Goal: Complete application form: Complete application form

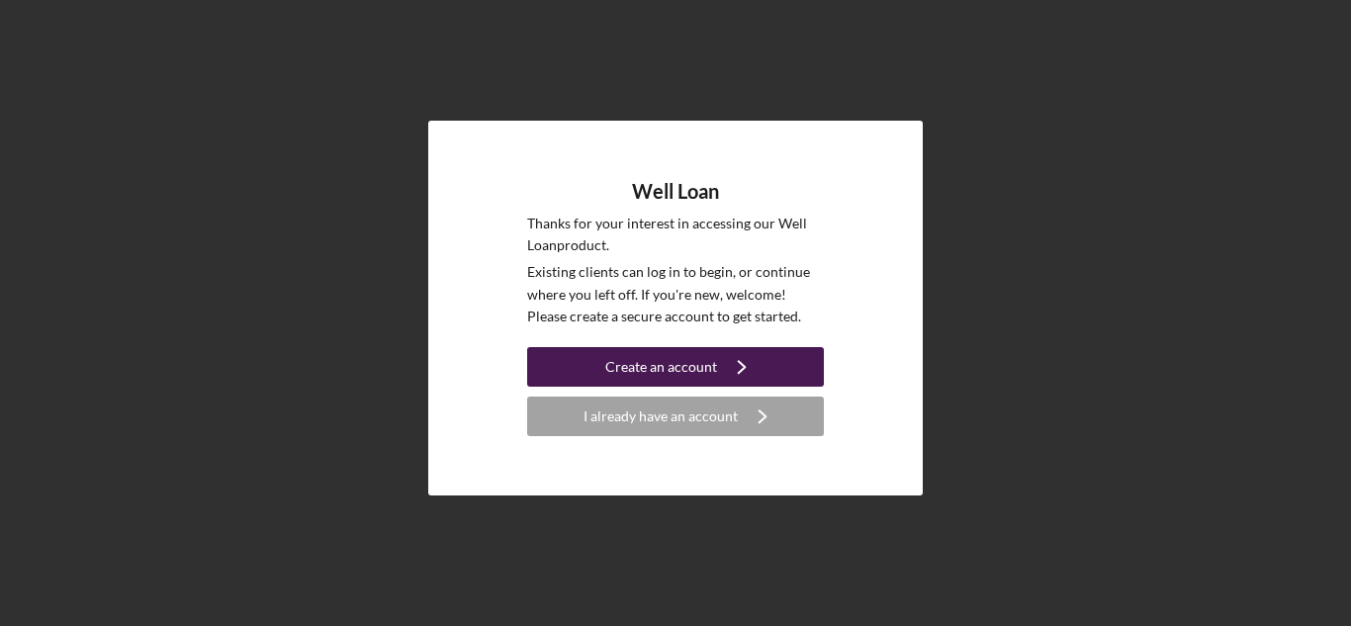
click at [576, 380] on button "Create an account Icon/Navigate" at bounding box center [675, 367] width 297 height 40
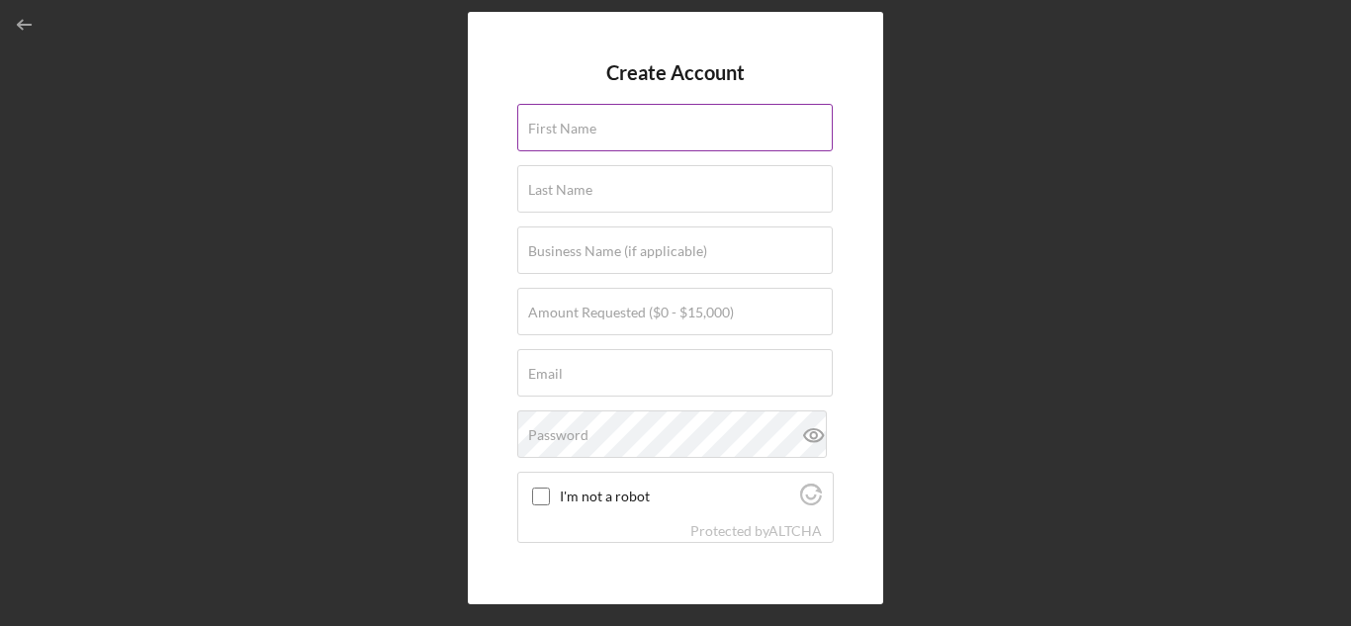
click at [586, 139] on input "First Name" at bounding box center [675, 127] width 316 height 47
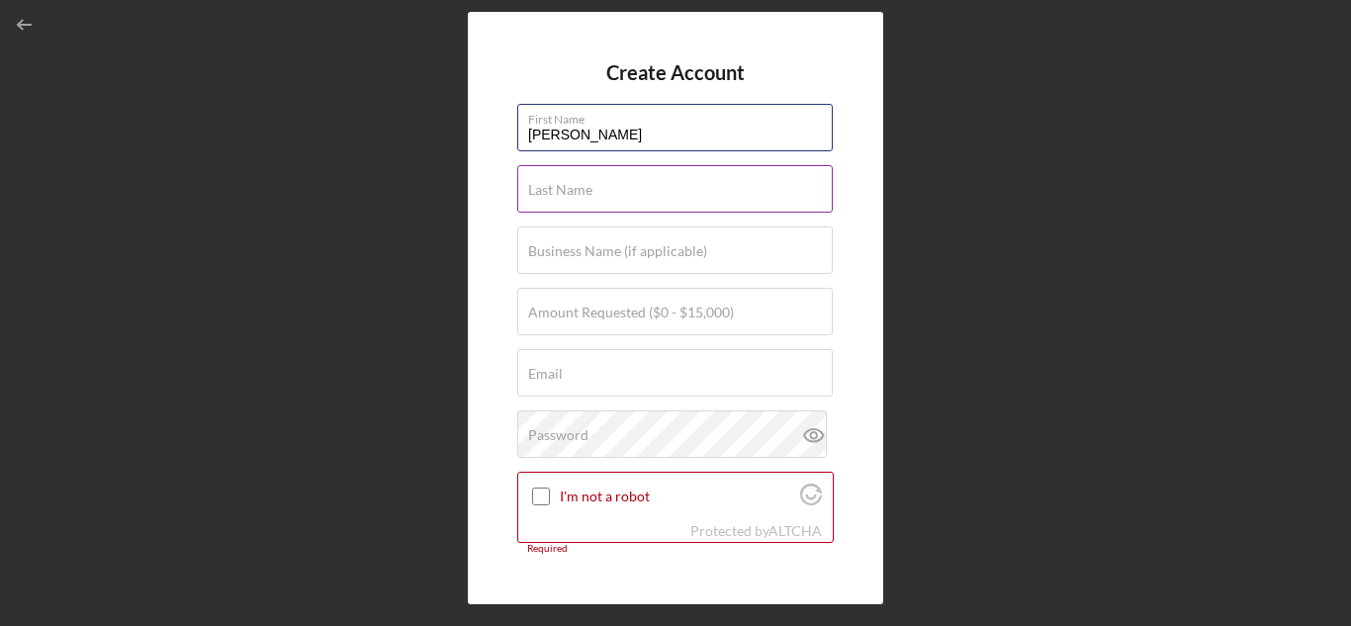
type input "[PERSON_NAME]"
click at [595, 182] on div "Last Name Required" at bounding box center [675, 189] width 317 height 49
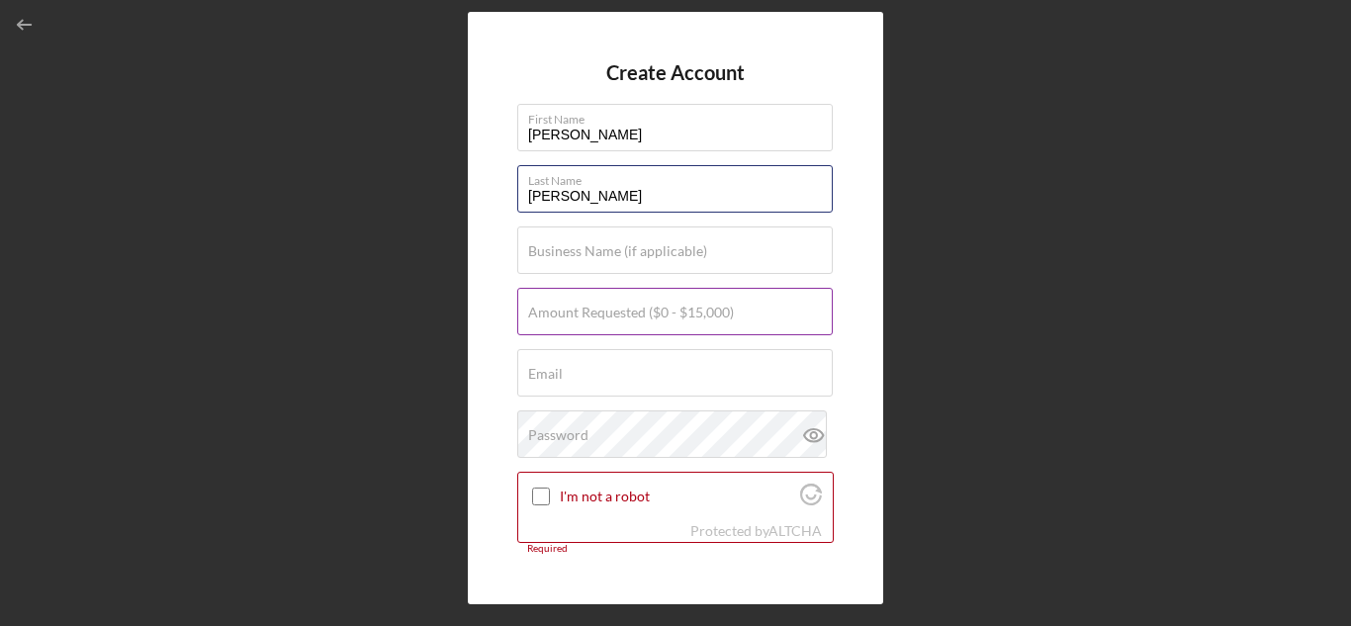
type input "[PERSON_NAME]"
click at [623, 307] on label "Amount Requested ($0 - $15,000)" at bounding box center [631, 313] width 206 height 16
click at [623, 307] on input "Amount Requested ($0 - $15,000)" at bounding box center [675, 311] width 316 height 47
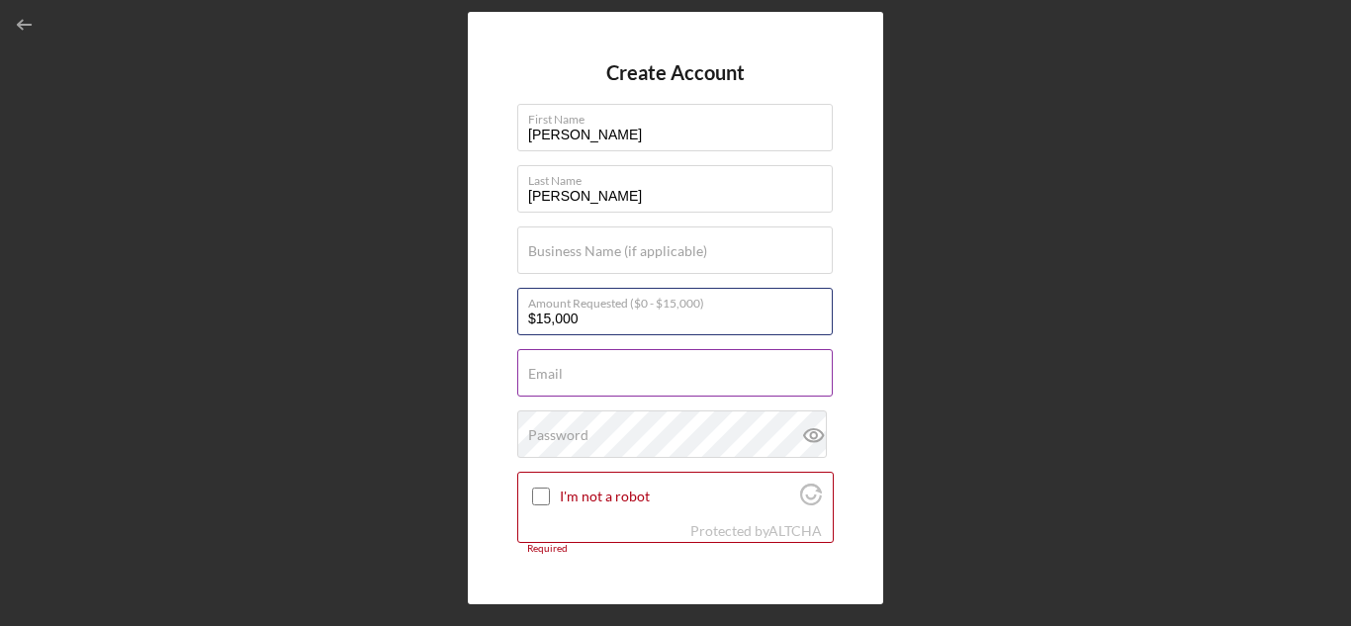
type input "$15,000"
click at [621, 377] on div "Email Required" at bounding box center [675, 373] width 317 height 49
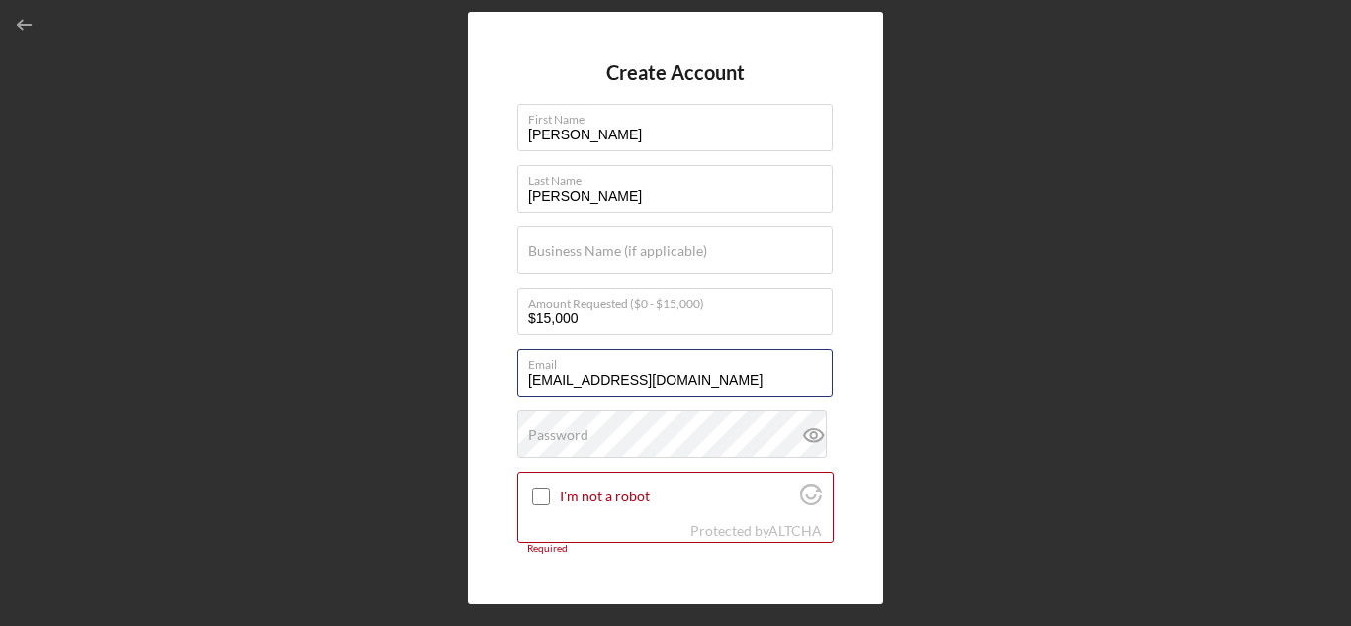
type input "[EMAIL_ADDRESS][DOMAIN_NAME]"
click at [617, 432] on div "Password" at bounding box center [675, 435] width 317 height 49
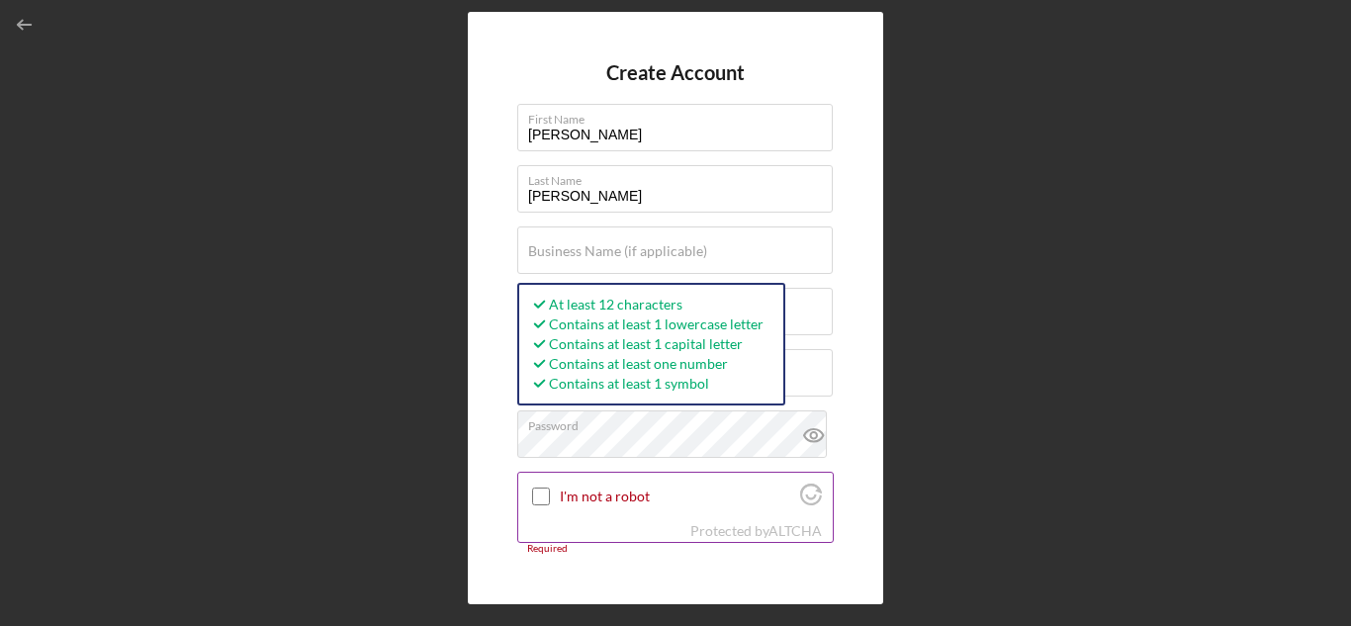
click at [539, 498] on input "I'm not a robot" at bounding box center [541, 497] width 18 height 18
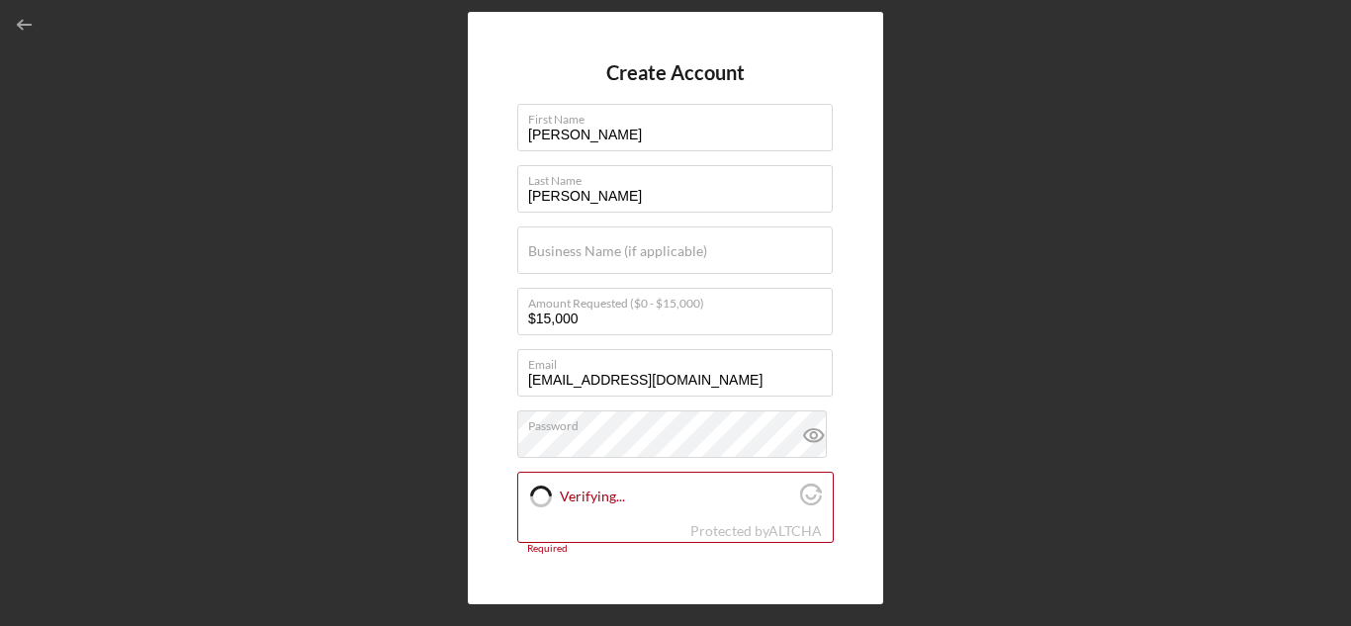
checkbox input "true"
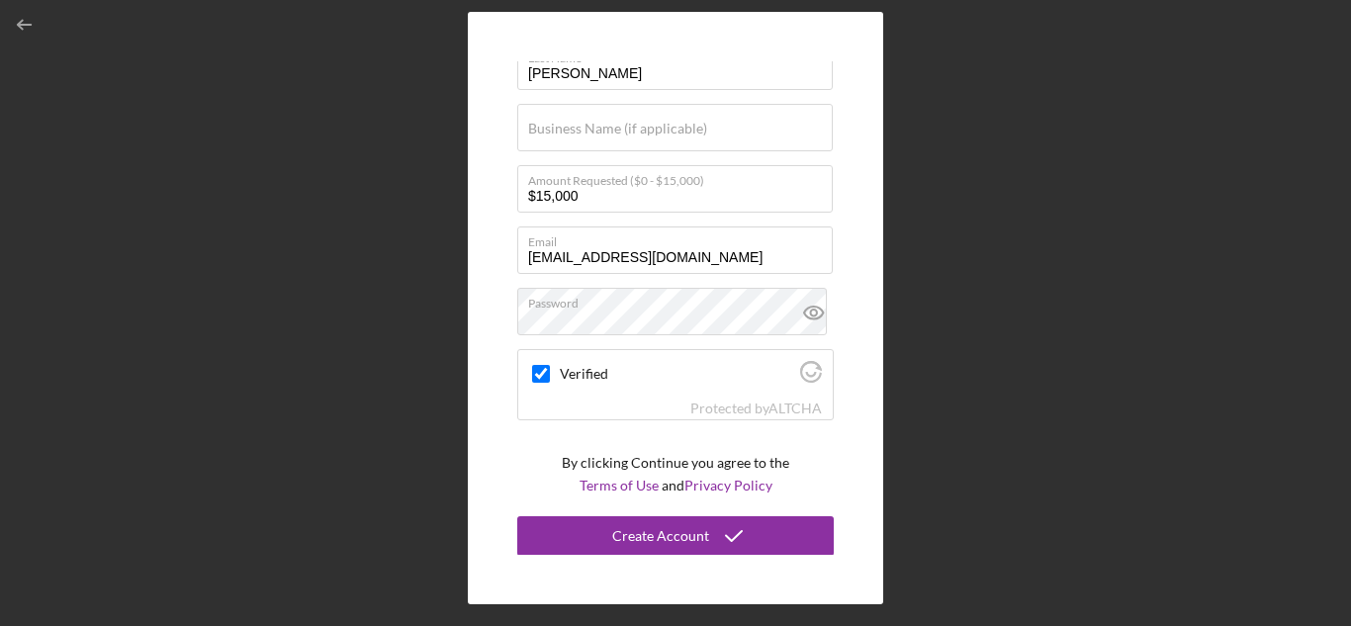
scroll to position [124, 0]
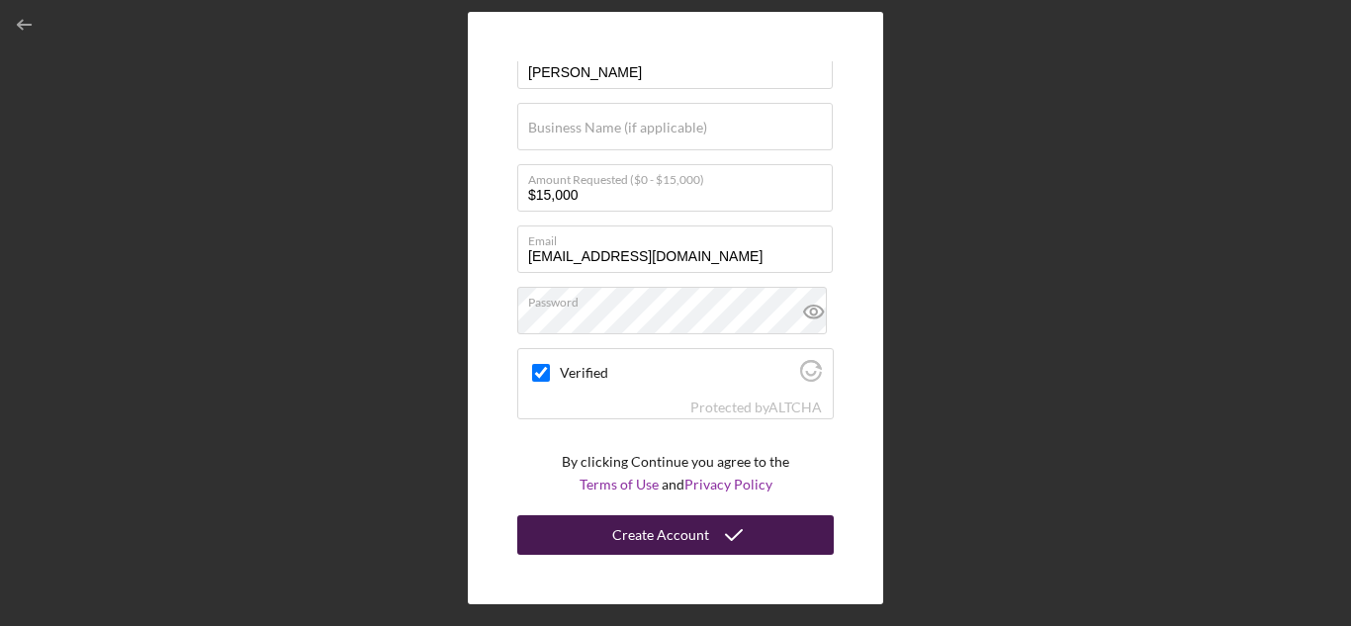
click at [738, 540] on icon "submit" at bounding box center [733, 534] width 49 height 49
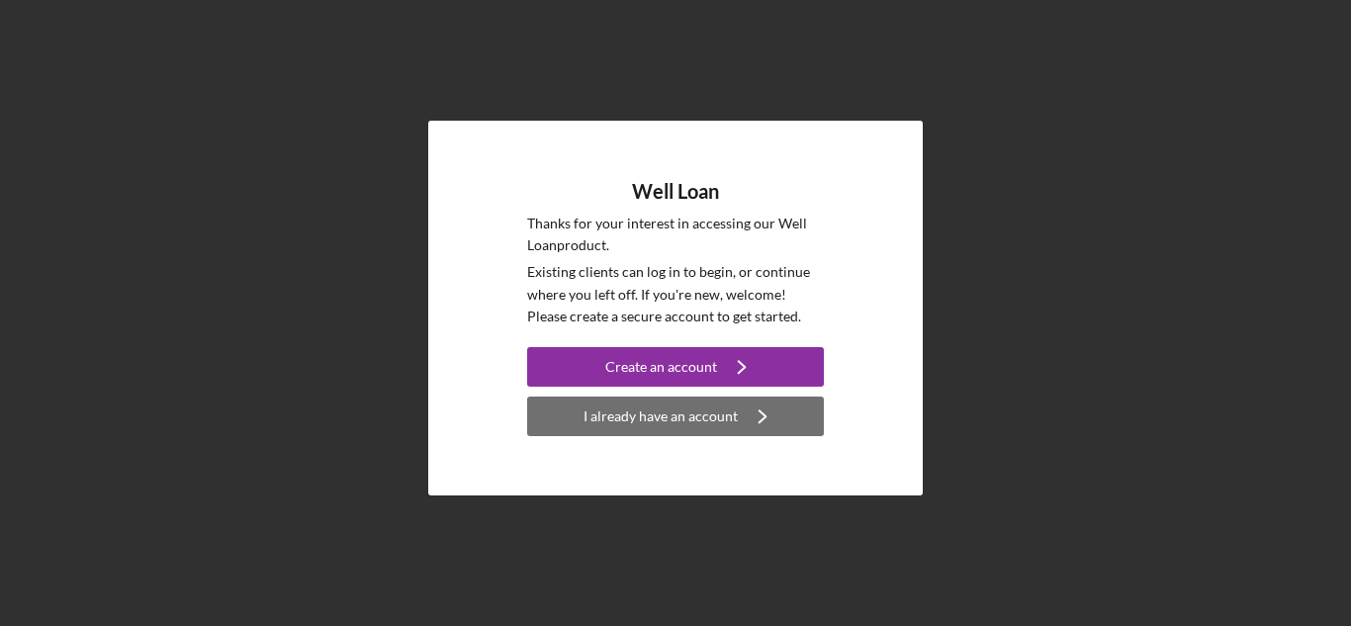
click at [623, 421] on div "I already have an account" at bounding box center [661, 417] width 154 height 40
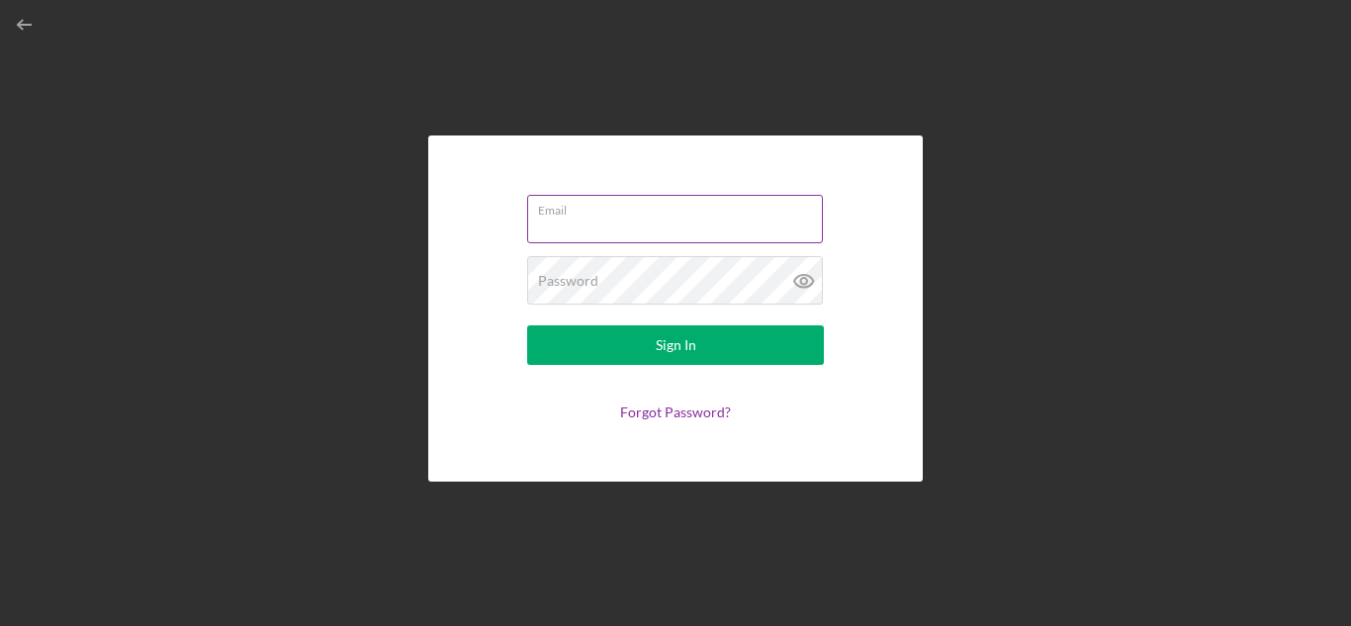
click at [635, 228] on input "Email" at bounding box center [675, 218] width 296 height 47
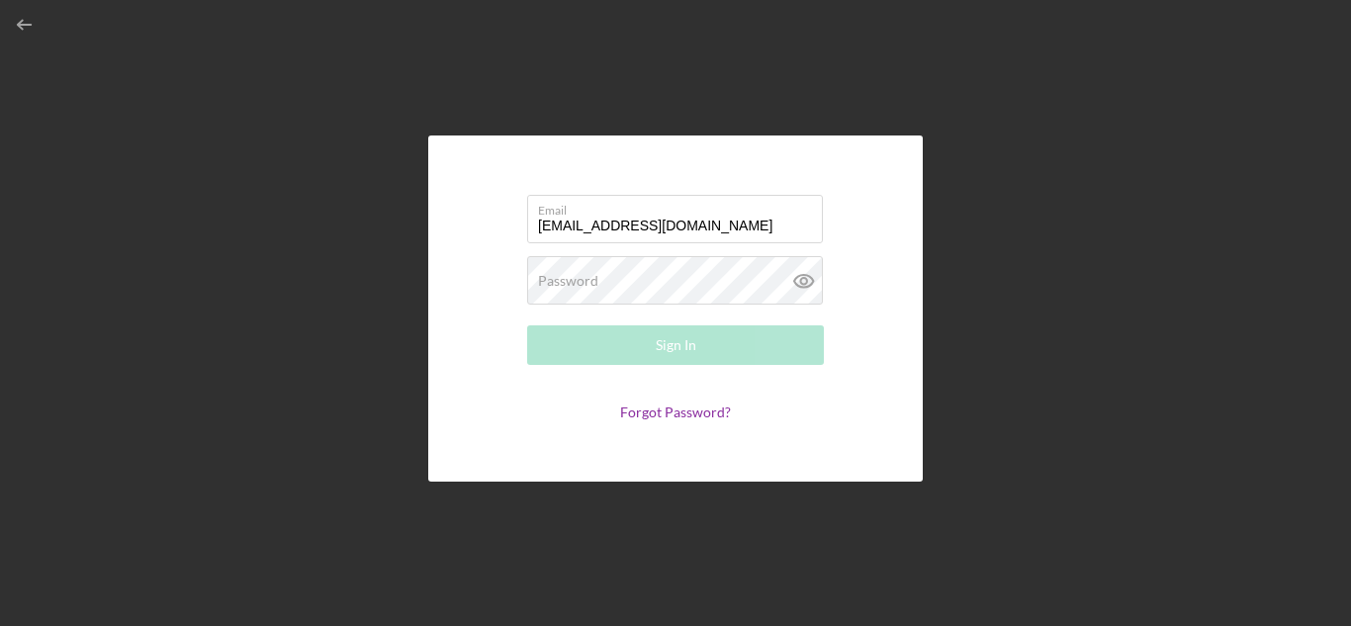
type input "[EMAIL_ADDRESS][DOMAIN_NAME]"
click at [628, 282] on div "Password Required" at bounding box center [675, 280] width 297 height 49
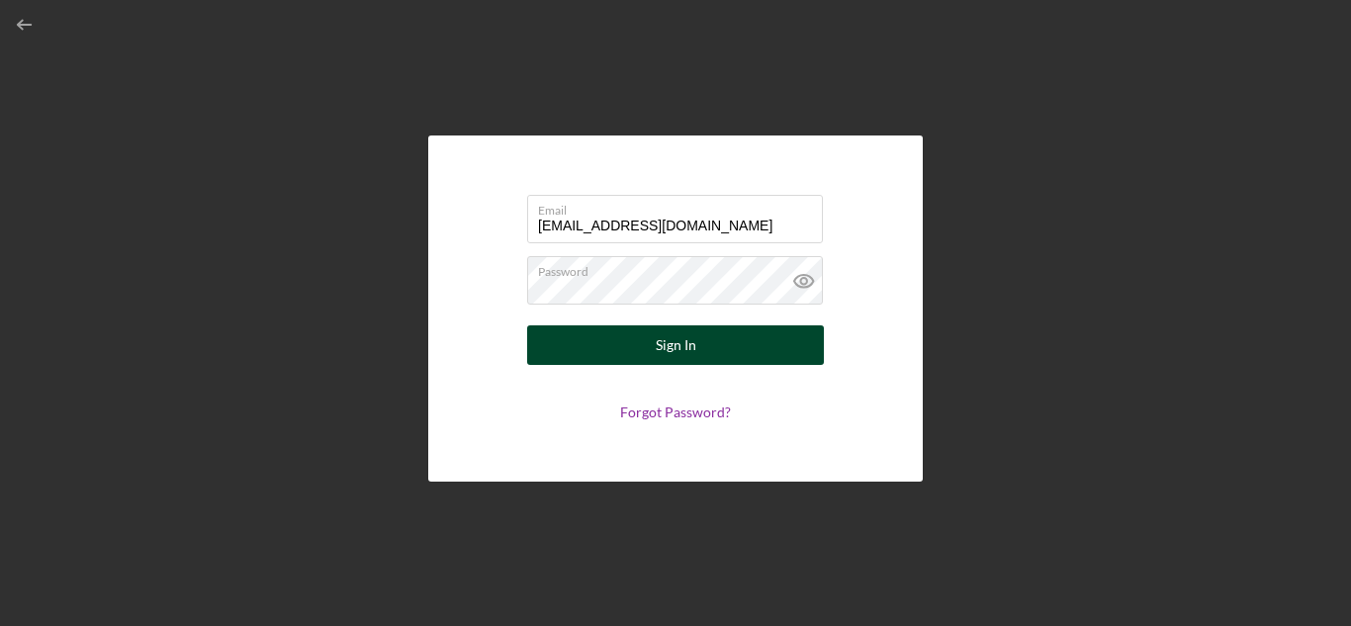
click at [664, 345] on div "Sign In" at bounding box center [676, 345] width 41 height 40
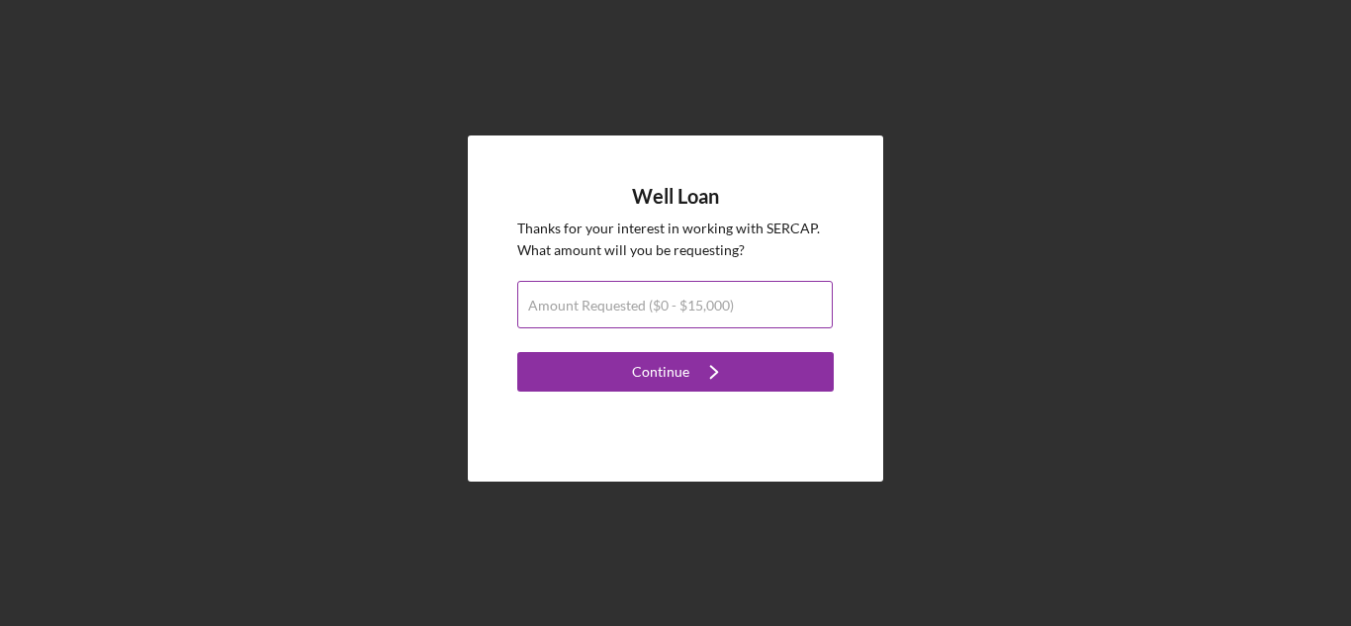
click at [704, 307] on label "Amount Requested ($0 - $15,000)" at bounding box center [631, 306] width 206 height 16
click at [704, 307] on input "Amount Requested ($0 - $15,000)" at bounding box center [675, 304] width 316 height 47
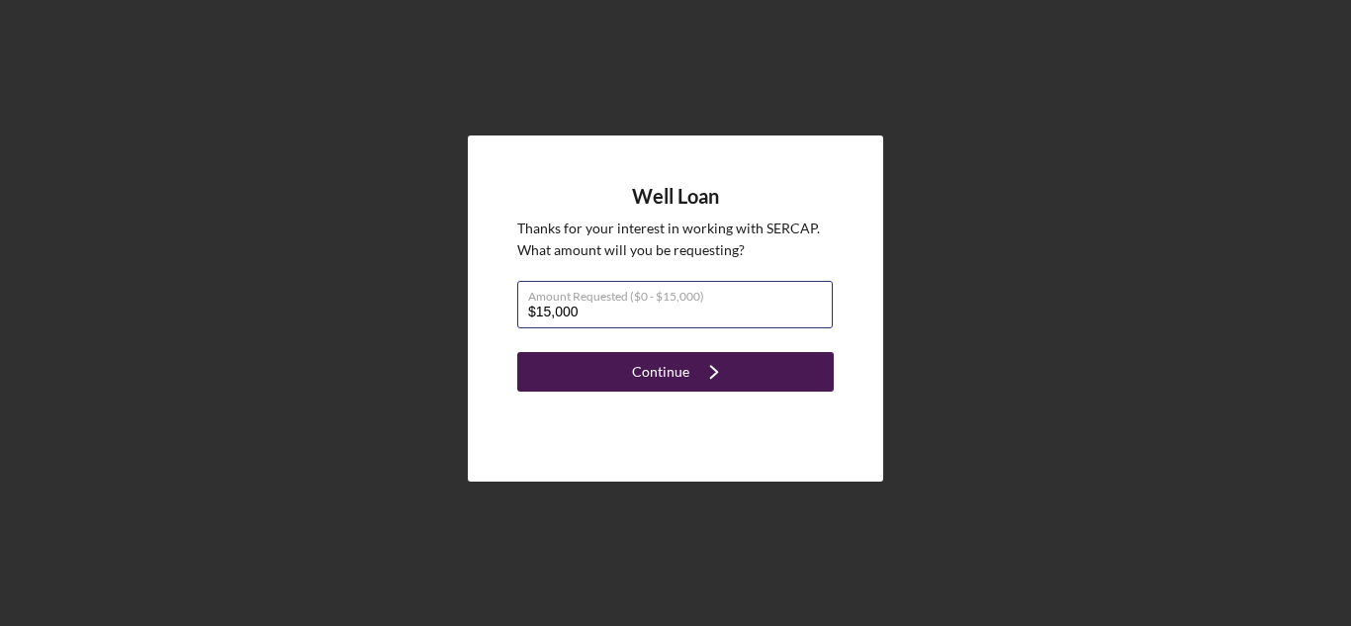
type input "$15,000"
click at [676, 364] on div "Continue" at bounding box center [660, 372] width 57 height 40
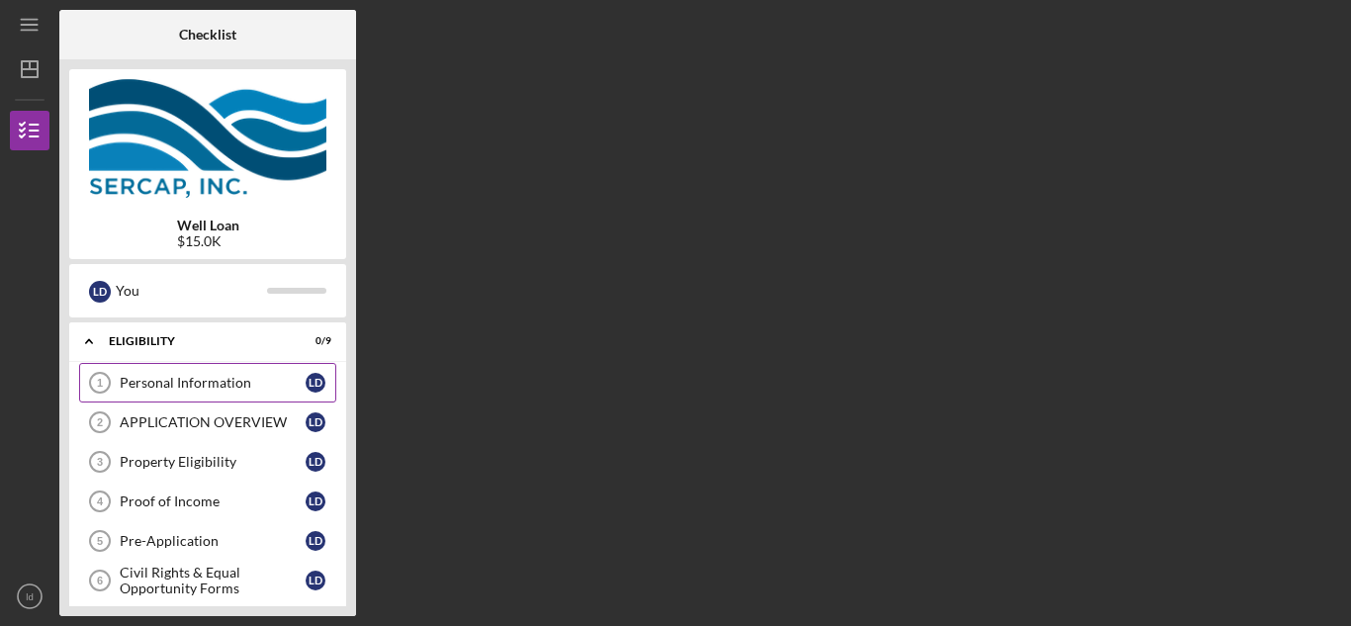
click at [254, 385] on div "Personal Information" at bounding box center [213, 383] width 186 height 16
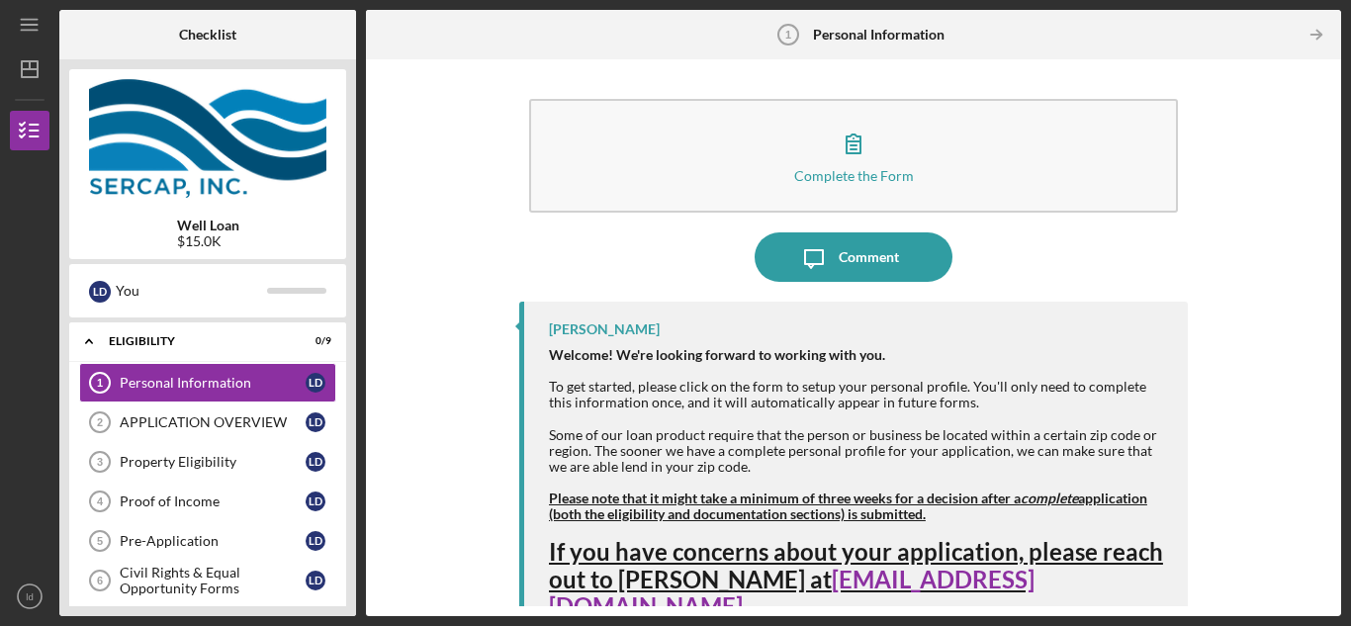
click at [393, 364] on div "Complete the Form Form Icon/Message Comment [PERSON_NAME] Welcome! We're lookin…" at bounding box center [854, 337] width 956 height 537
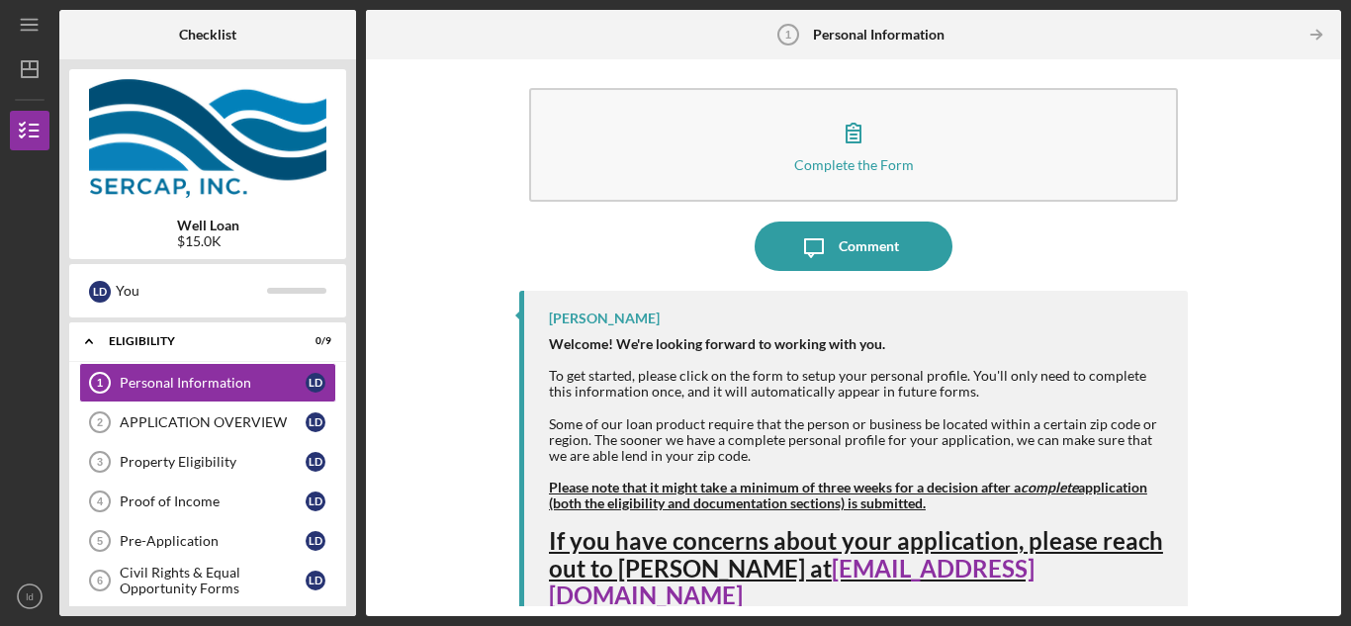
click at [422, 357] on div "Complete the Form Form Icon/Message Comment [PERSON_NAME] Welcome! We're lookin…" at bounding box center [854, 337] width 956 height 537
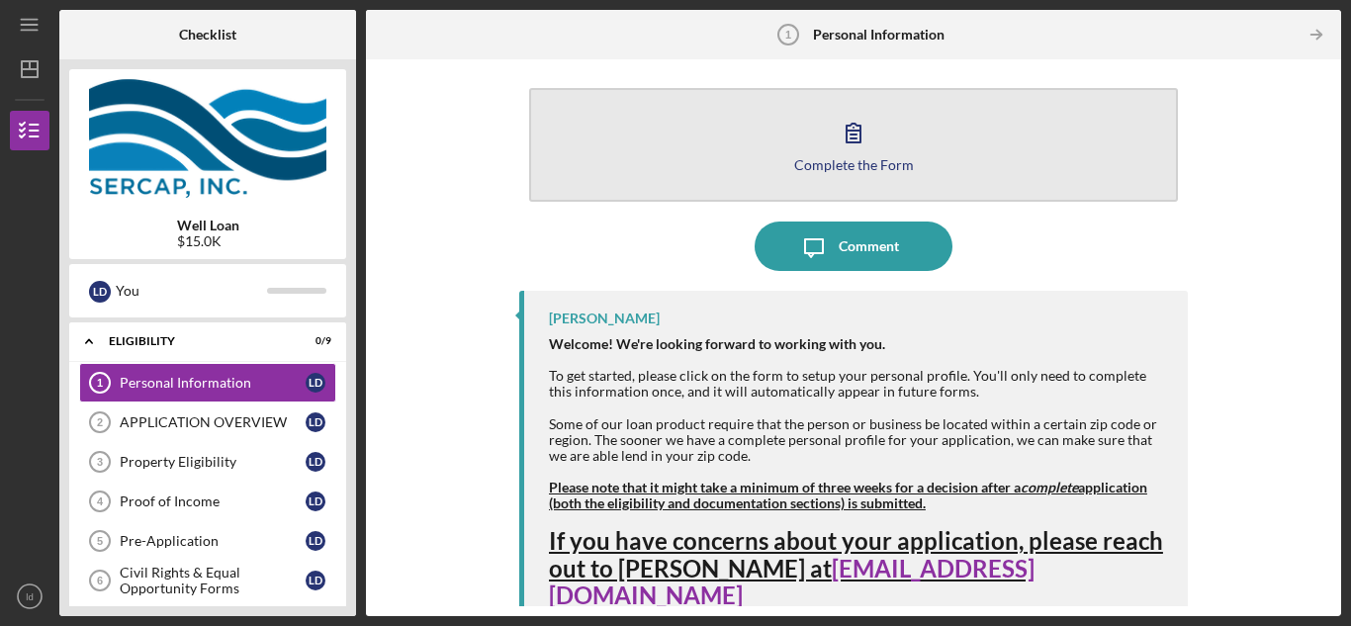
click at [705, 177] on button "Complete the Form Form" at bounding box center [853, 145] width 649 height 114
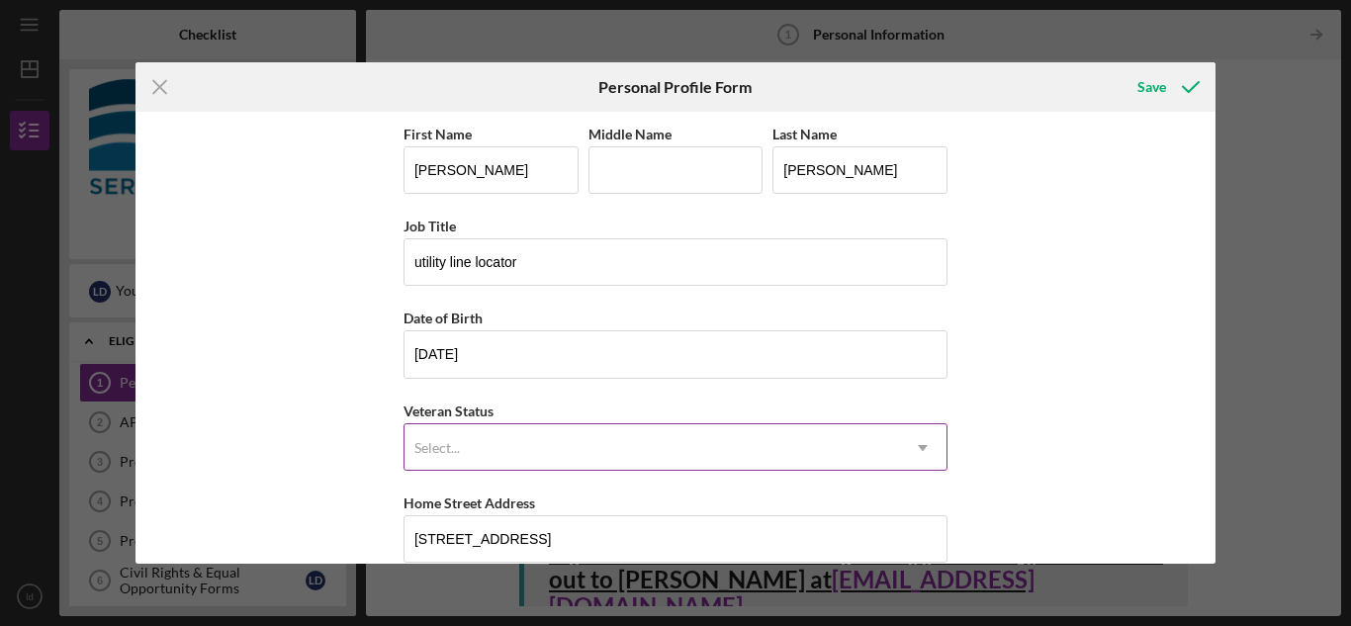
click at [511, 441] on div "Select..." at bounding box center [652, 448] width 495 height 46
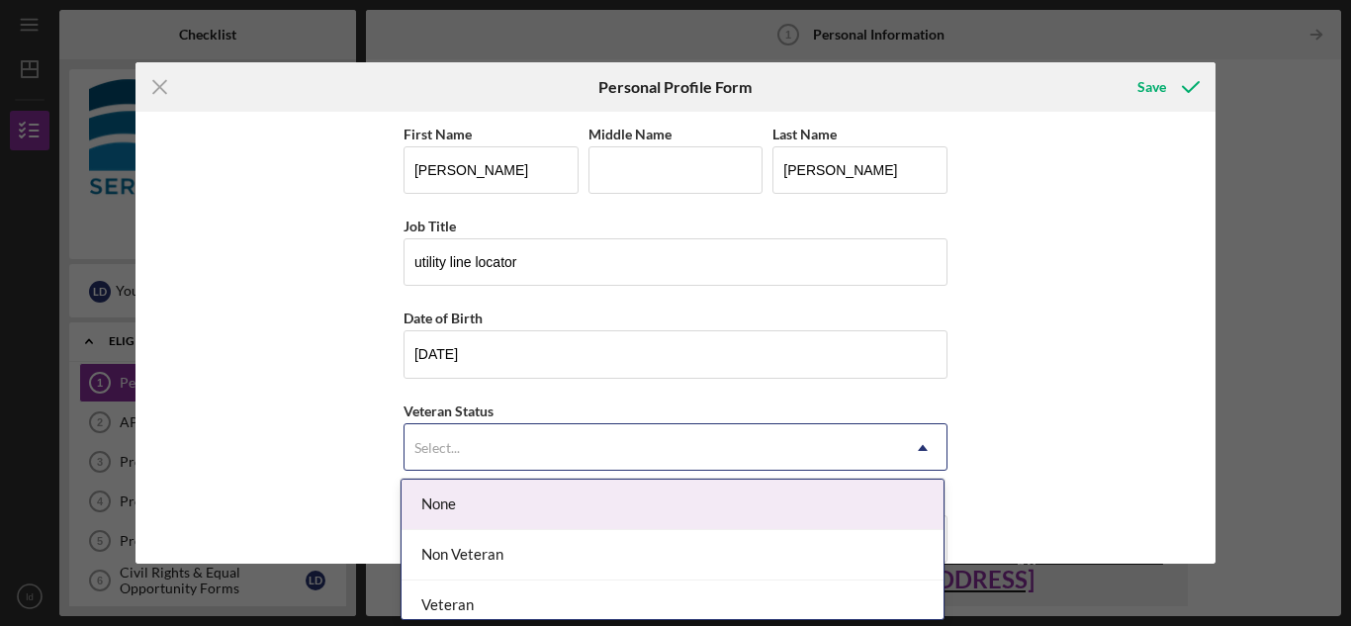
click at [502, 503] on div "None" at bounding box center [673, 505] width 542 height 50
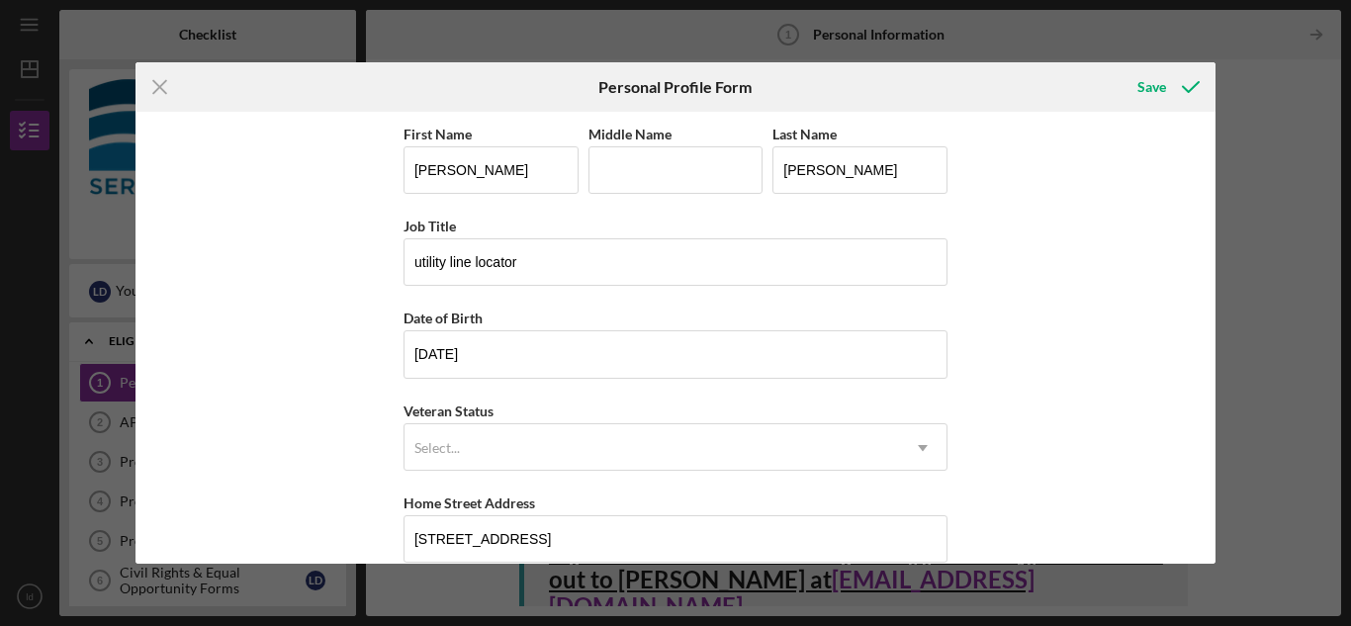
click at [372, 472] on div "First Name [PERSON_NAME] Middle Name Last Name [PERSON_NAME] Job Title utility …" at bounding box center [676, 337] width 1081 height 451
click at [1037, 390] on div "First Name [PERSON_NAME] Middle Name Last Name [PERSON_NAME] Job Title utility …" at bounding box center [676, 337] width 1081 height 451
click at [1051, 410] on div "First Name [PERSON_NAME] Middle Name Last Name [PERSON_NAME] Job Title utility …" at bounding box center [676, 337] width 1081 height 451
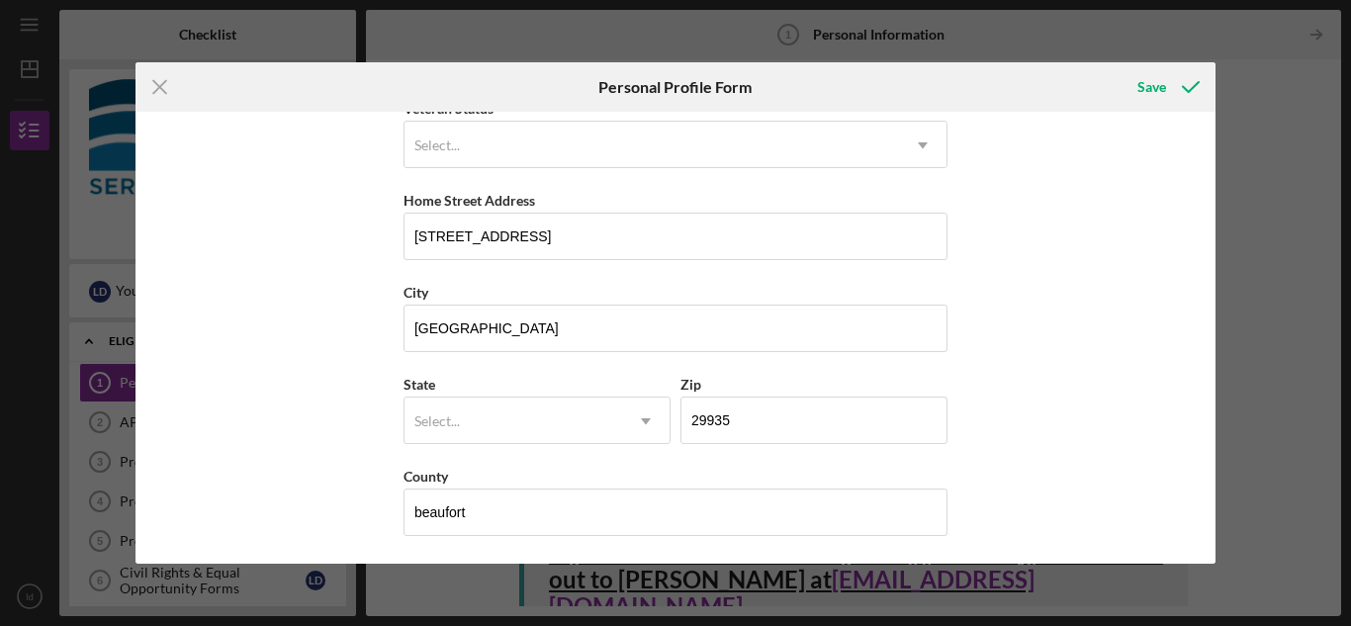
scroll to position [305, 0]
click at [558, 415] on div "Select..." at bounding box center [514, 420] width 218 height 46
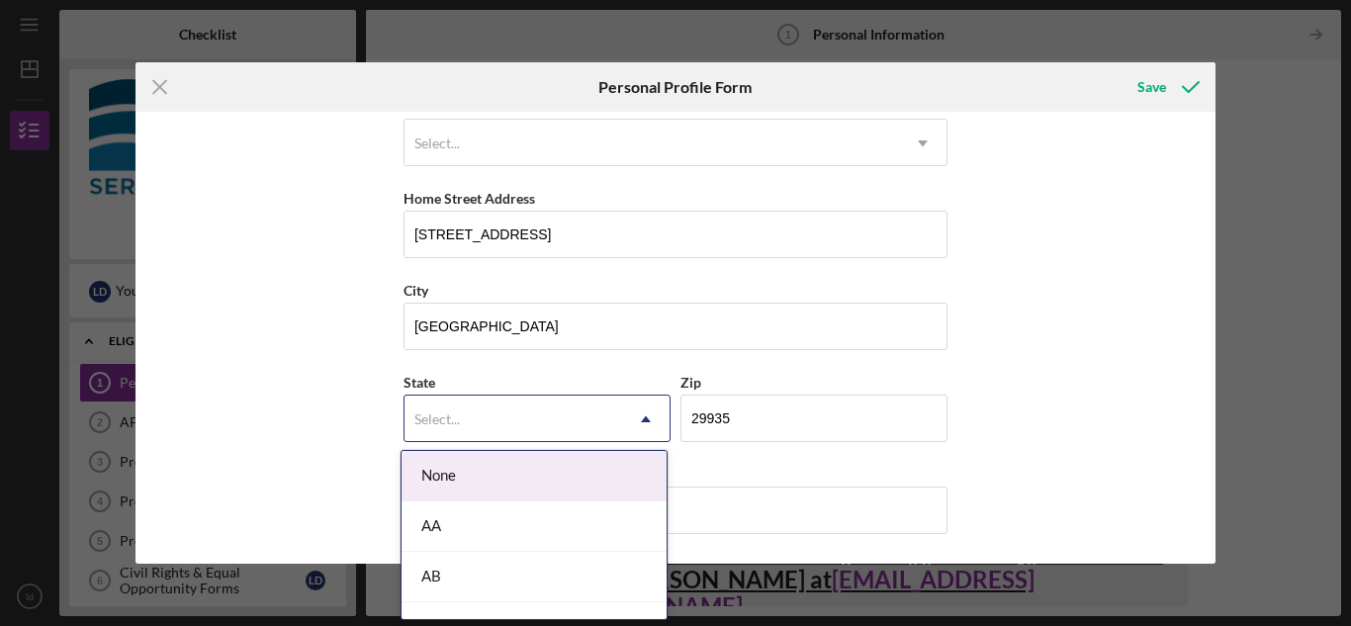
click at [543, 465] on div "None" at bounding box center [534, 476] width 265 height 50
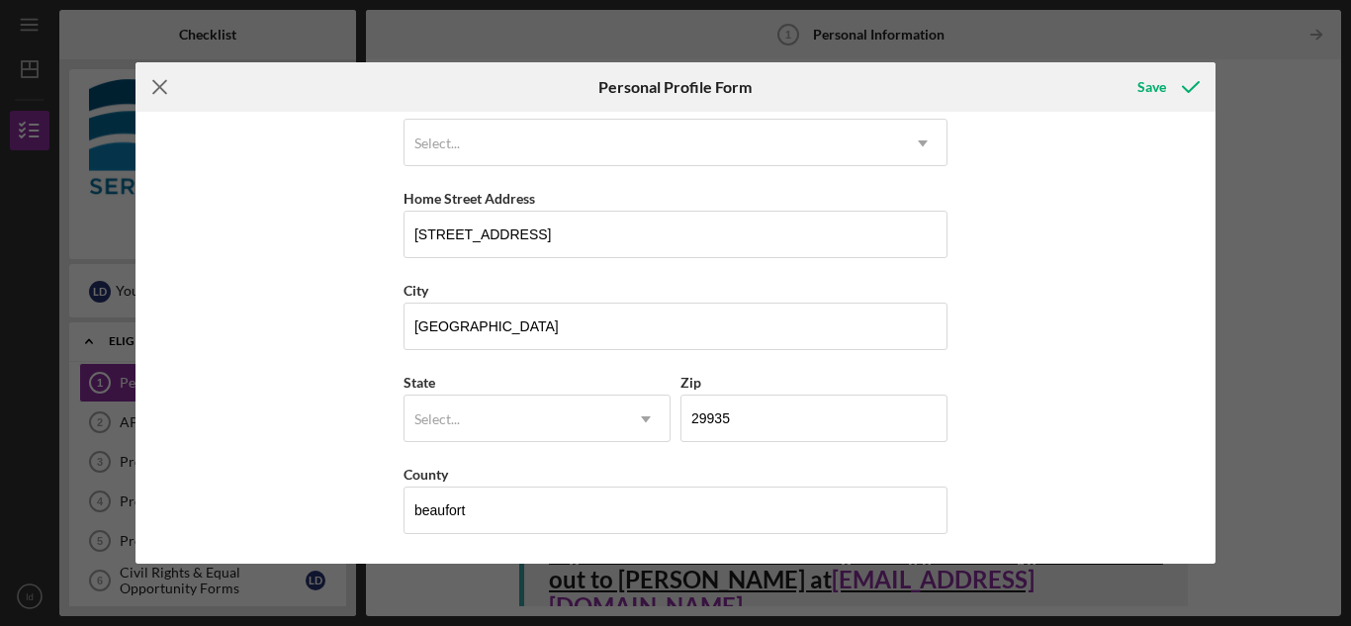
click at [162, 89] on line at bounding box center [159, 87] width 13 height 13
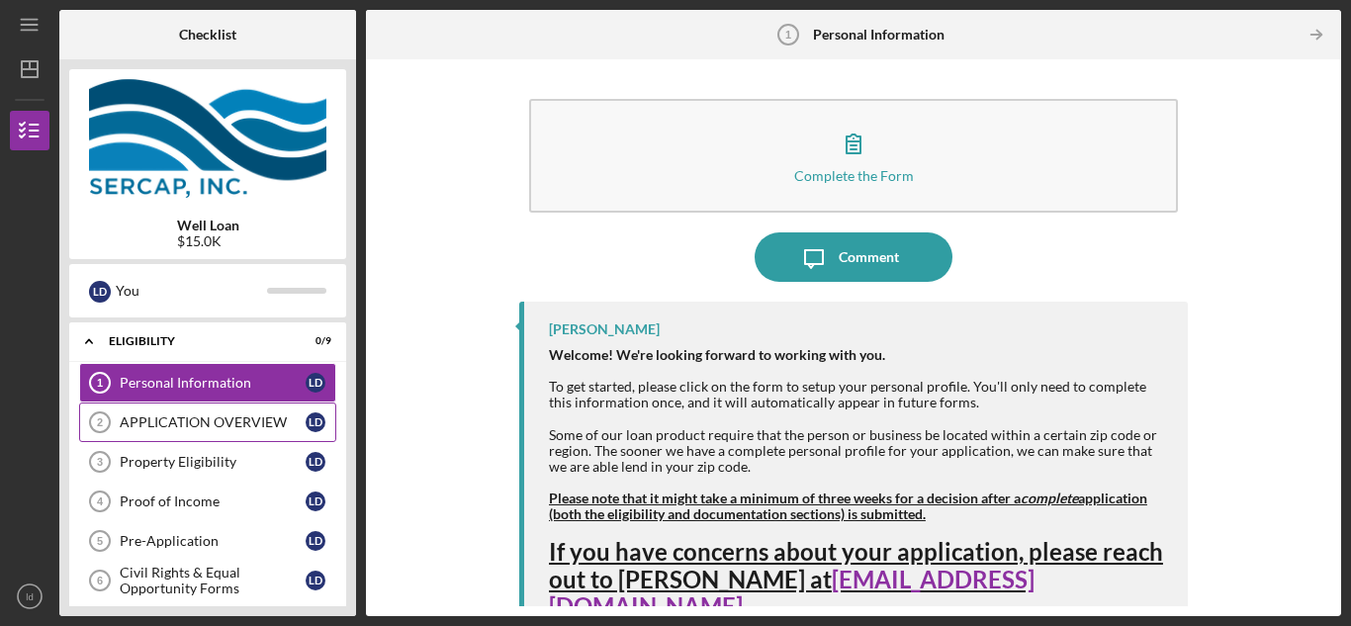
click at [218, 422] on div "APPLICATION OVERVIEW" at bounding box center [213, 423] width 186 height 16
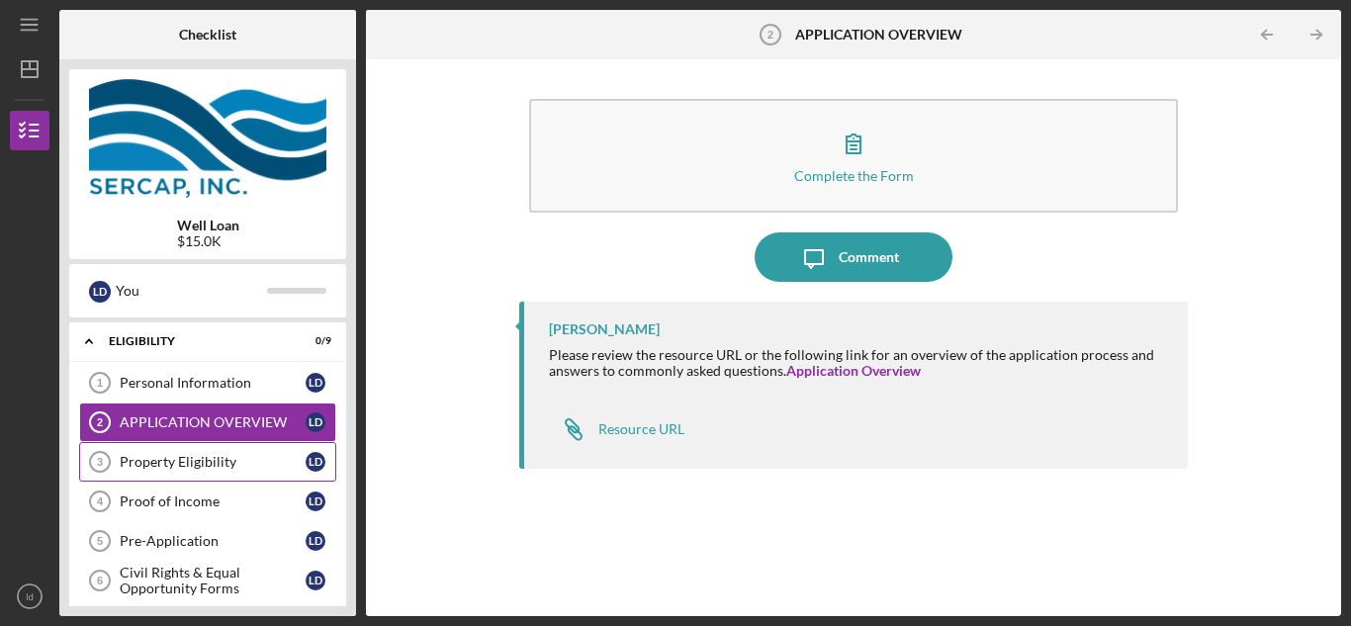
click at [222, 460] on div "Property Eligibility" at bounding box center [213, 462] width 186 height 16
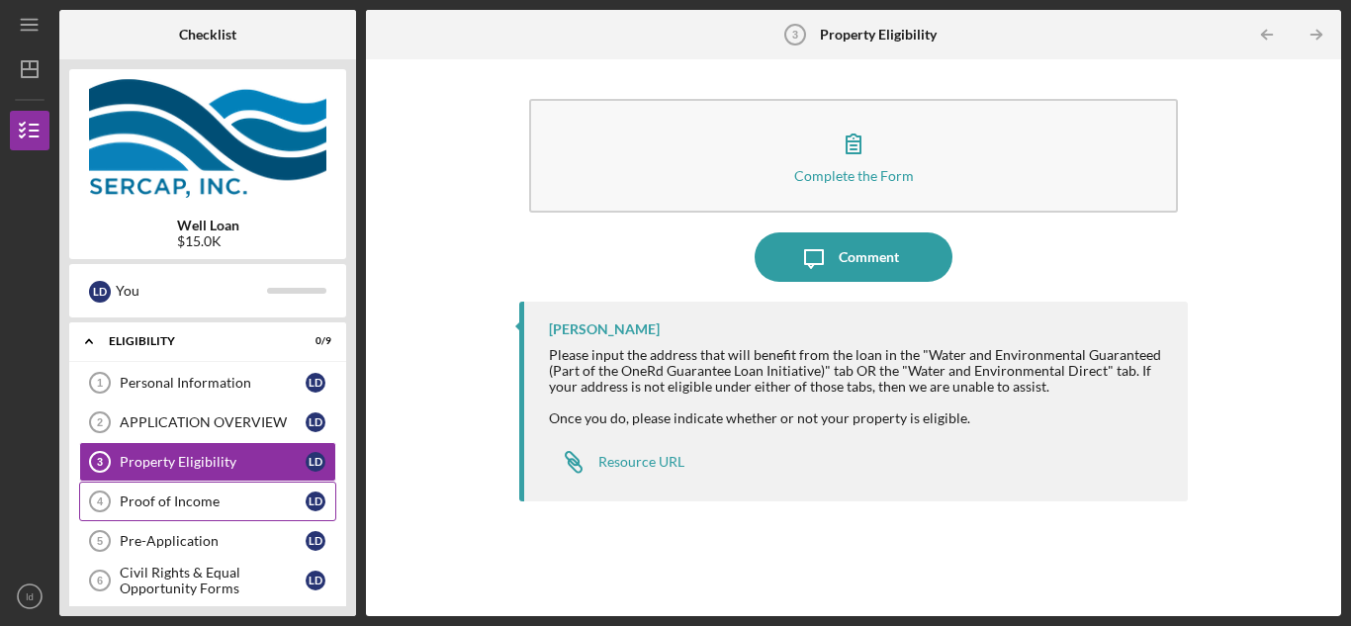
click at [226, 503] on div "Proof of Income" at bounding box center [213, 502] width 186 height 16
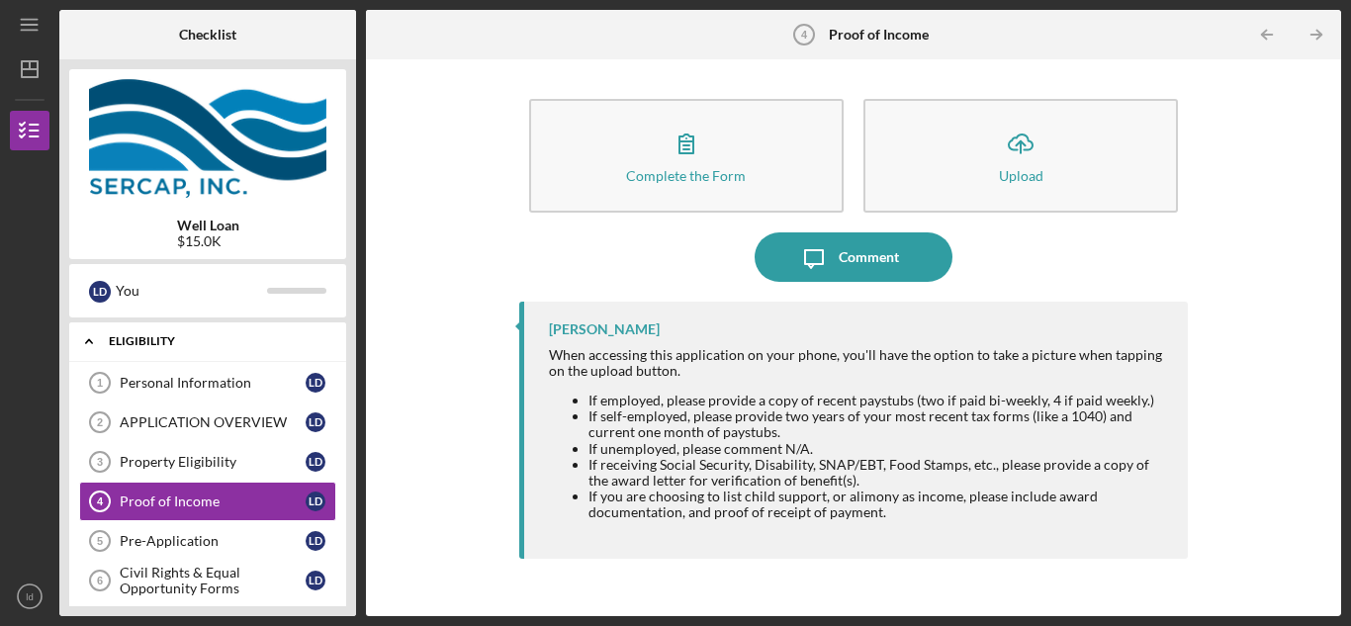
click at [281, 338] on div "Eligibility" at bounding box center [215, 341] width 213 height 12
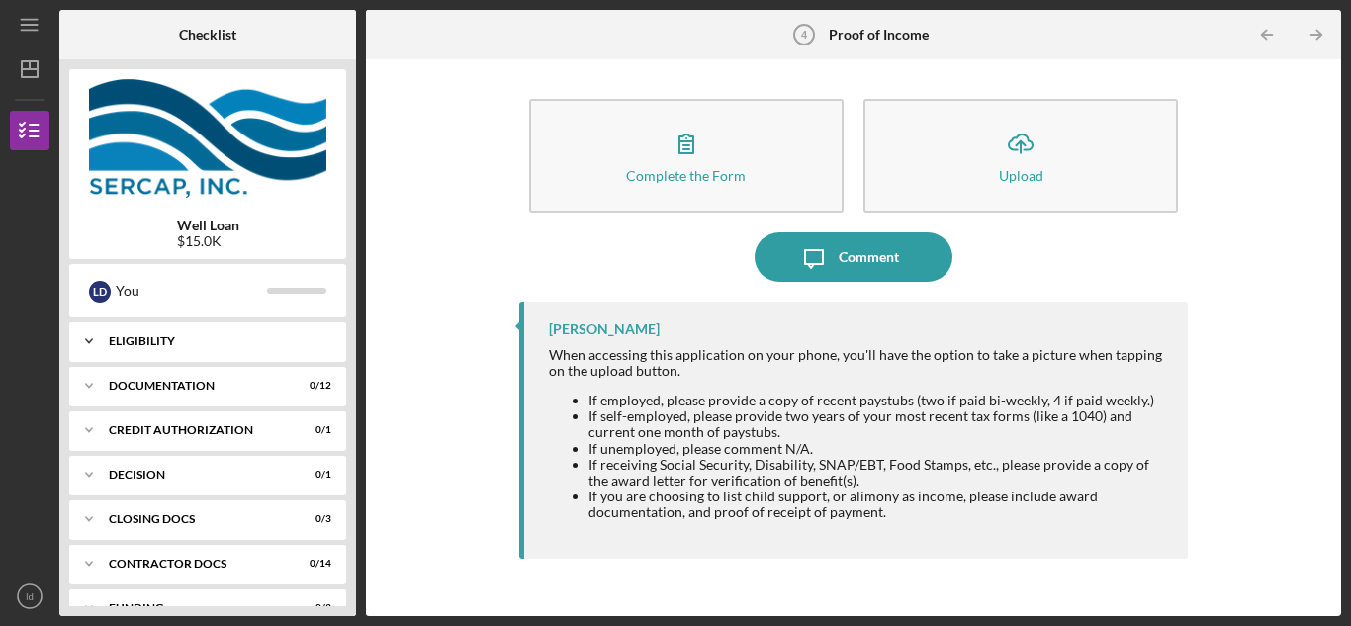
click at [163, 345] on div "Eligibility" at bounding box center [215, 341] width 213 height 12
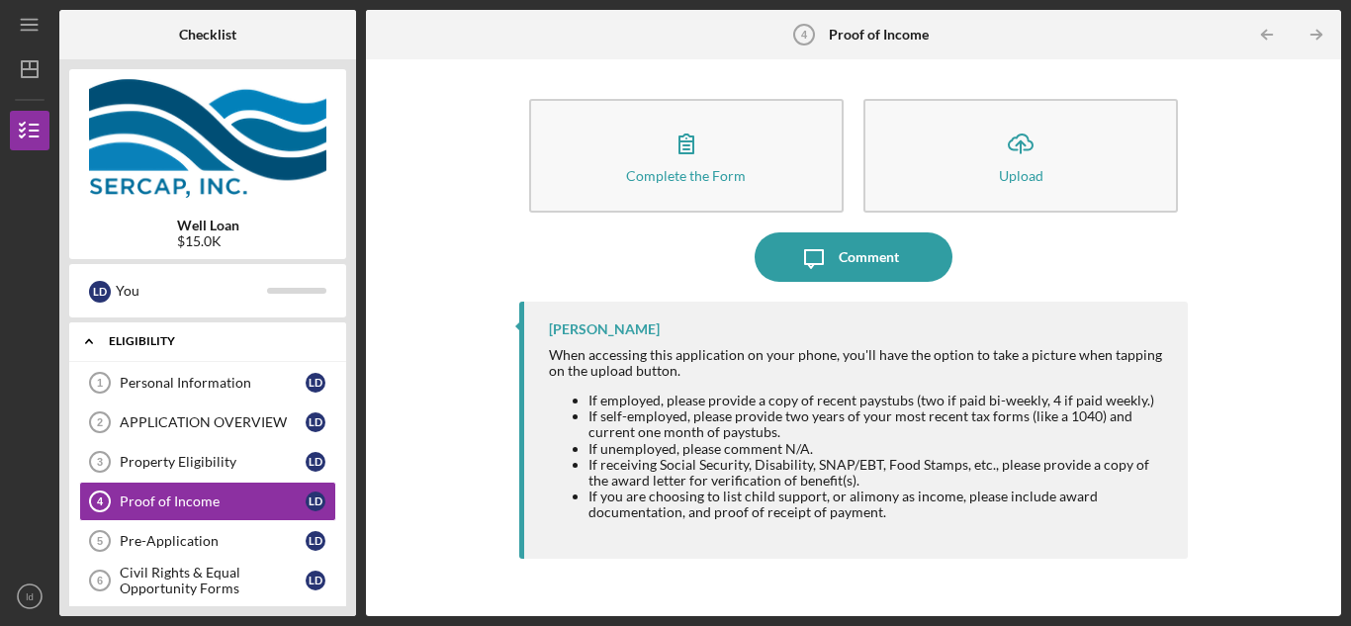
scroll to position [38, 0]
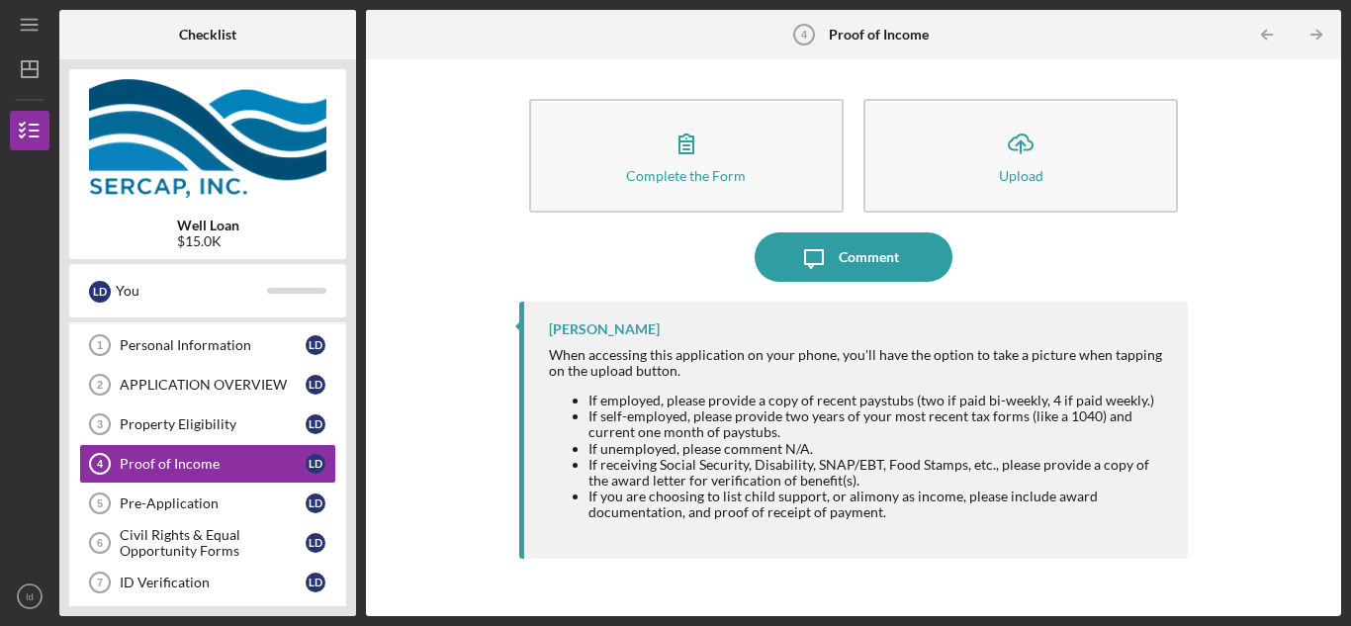
click at [163, 345] on div "Personal Information" at bounding box center [213, 345] width 186 height 16
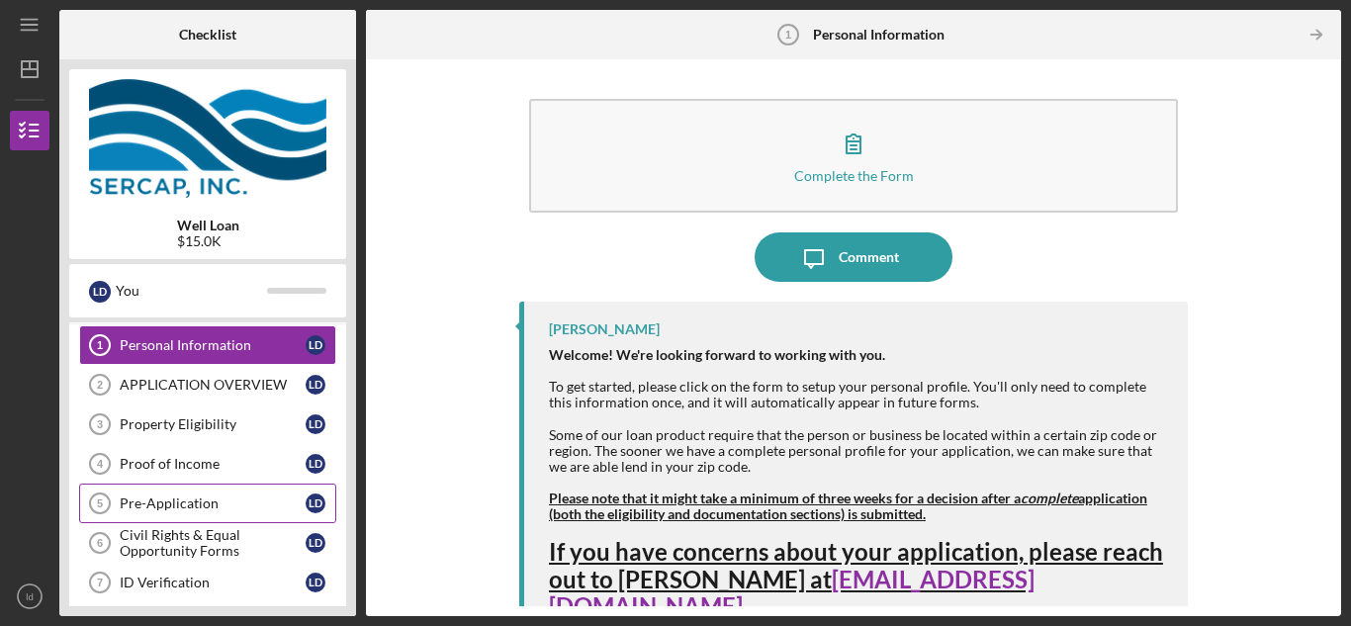
click at [233, 503] on div "Pre-Application" at bounding box center [213, 504] width 186 height 16
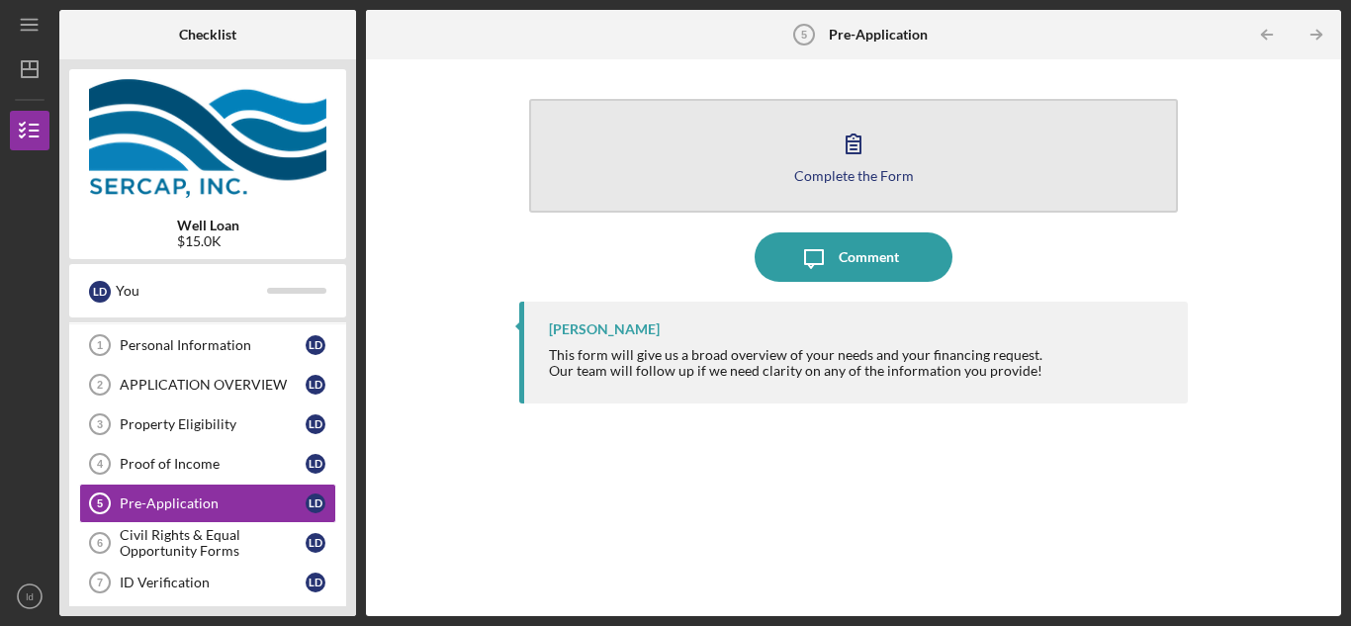
click at [848, 190] on button "Complete the Form Form" at bounding box center [853, 156] width 649 height 114
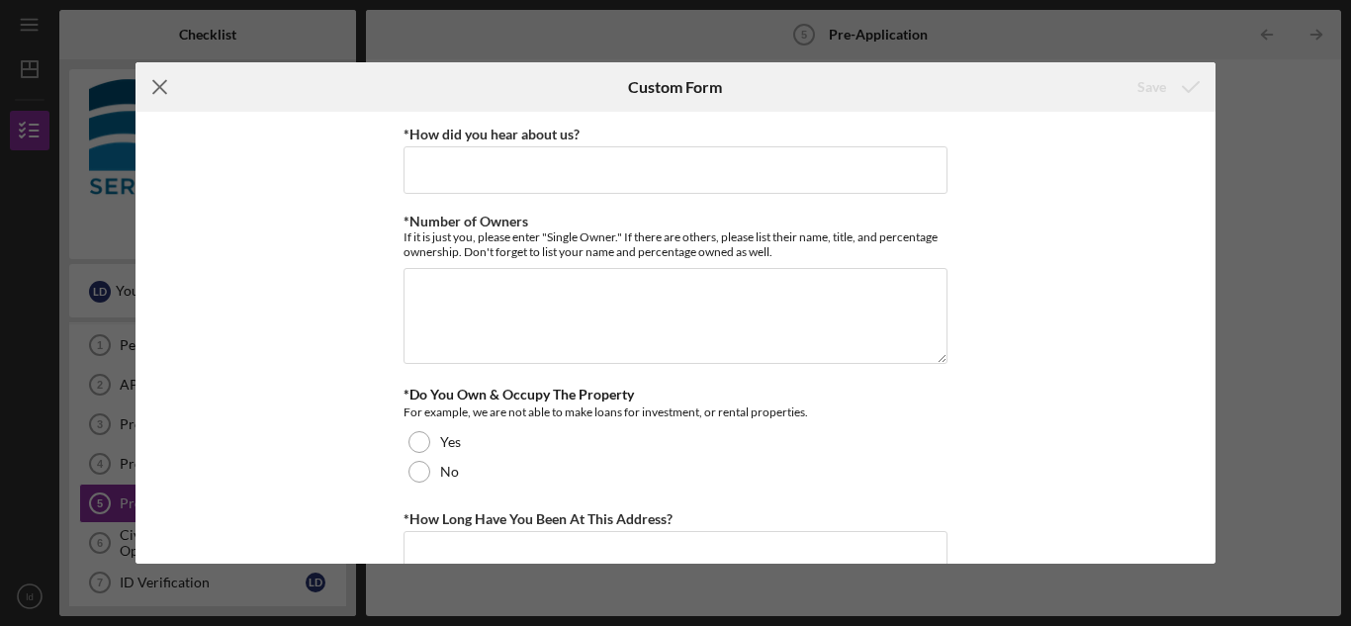
click at [161, 90] on line at bounding box center [159, 87] width 13 height 13
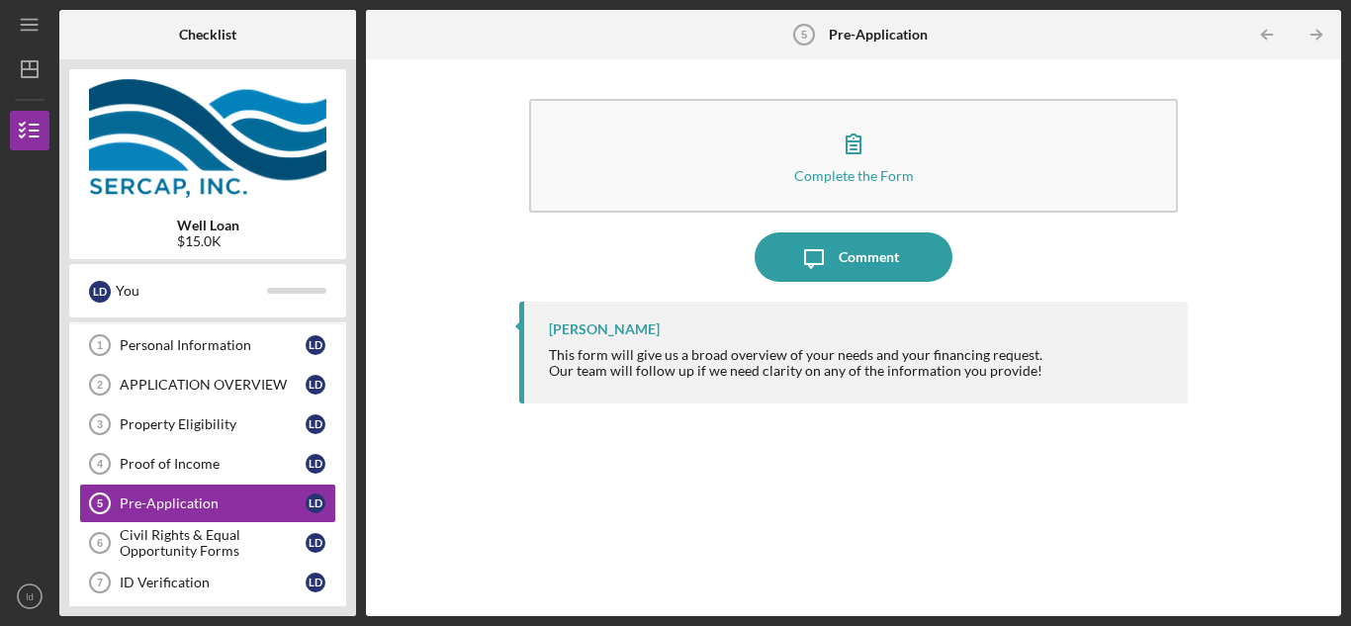
click at [406, 237] on div "Complete the Form Form Icon/Message Comment [PERSON_NAME] This form will give u…" at bounding box center [854, 337] width 956 height 537
click at [325, 220] on div "Well Loan $15.0K" at bounding box center [207, 234] width 277 height 32
click at [288, 589] on div "ID Verification" at bounding box center [213, 583] width 186 height 16
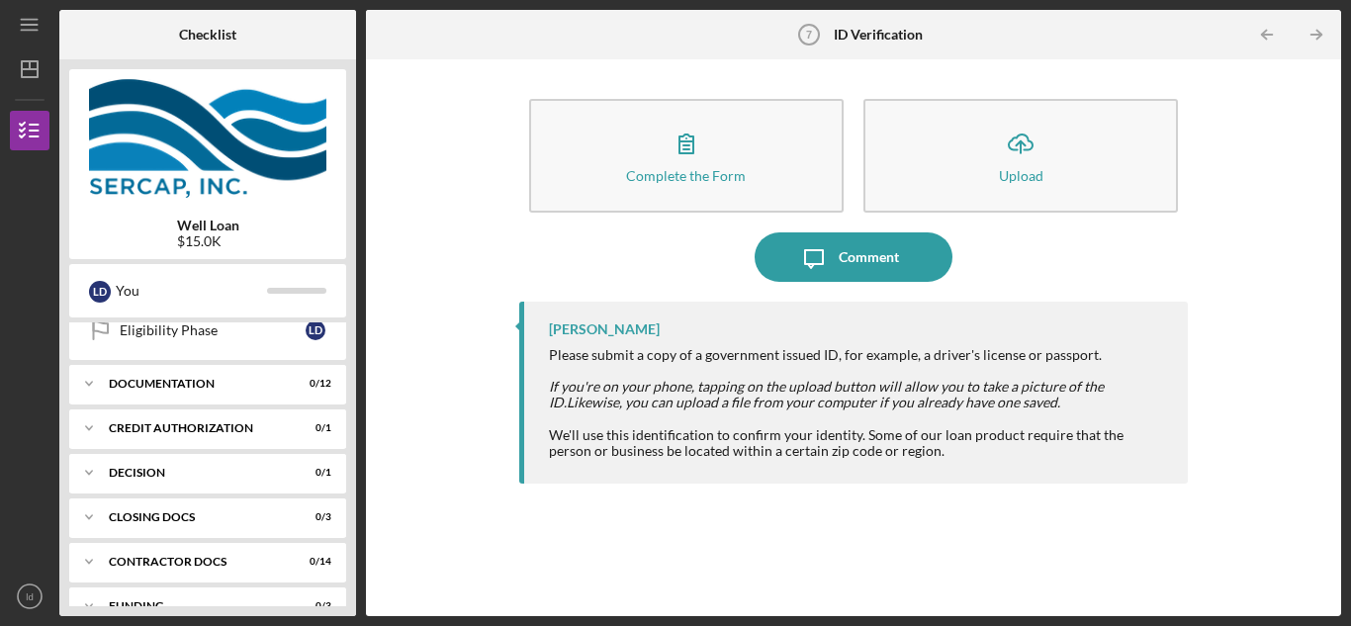
scroll to position [400, 0]
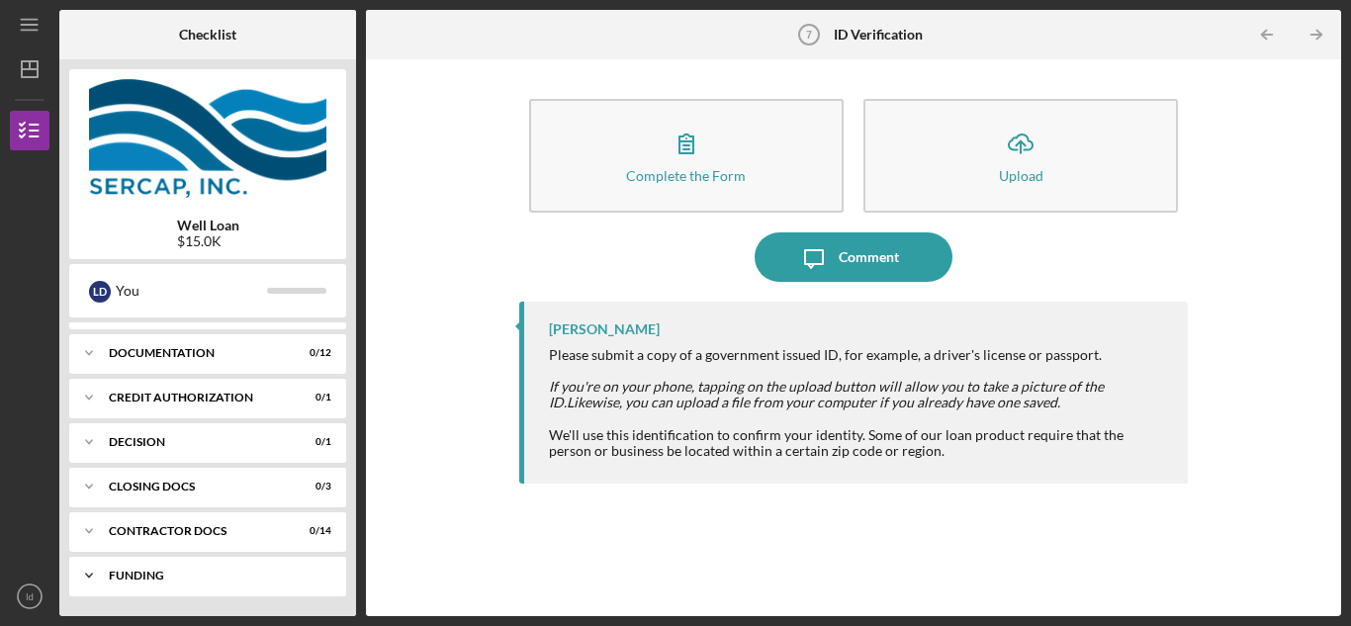
click at [233, 566] on div "Icon/Expander Funding 0 / 3" at bounding box center [207, 576] width 277 height 40
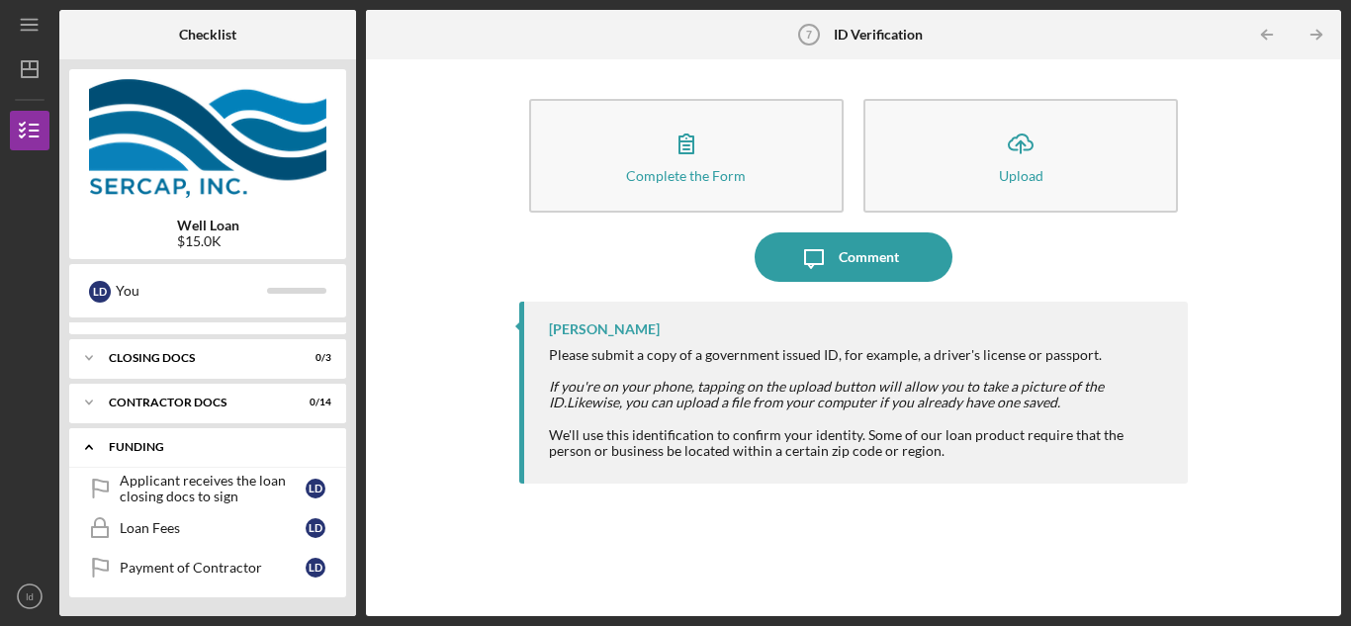
scroll to position [529, 0]
click at [231, 568] on div "Payment of Contractor" at bounding box center [213, 567] width 186 height 16
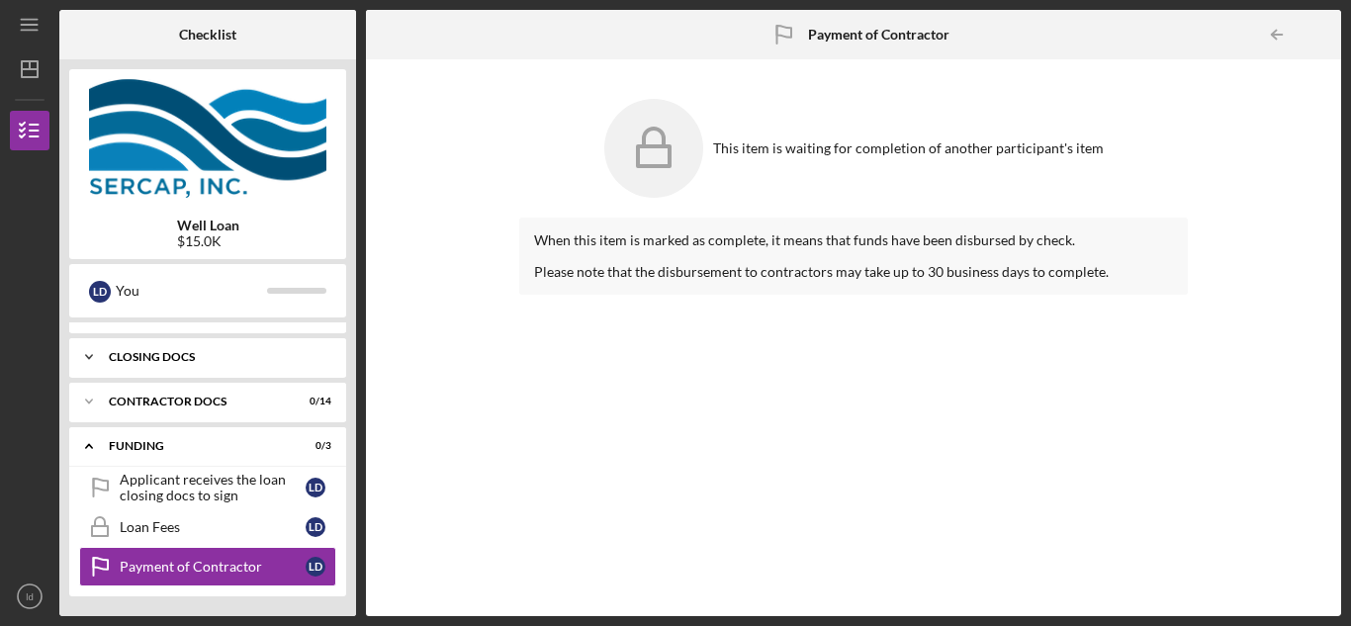
click at [192, 355] on div "CLOSING DOCS" at bounding box center [215, 357] width 213 height 12
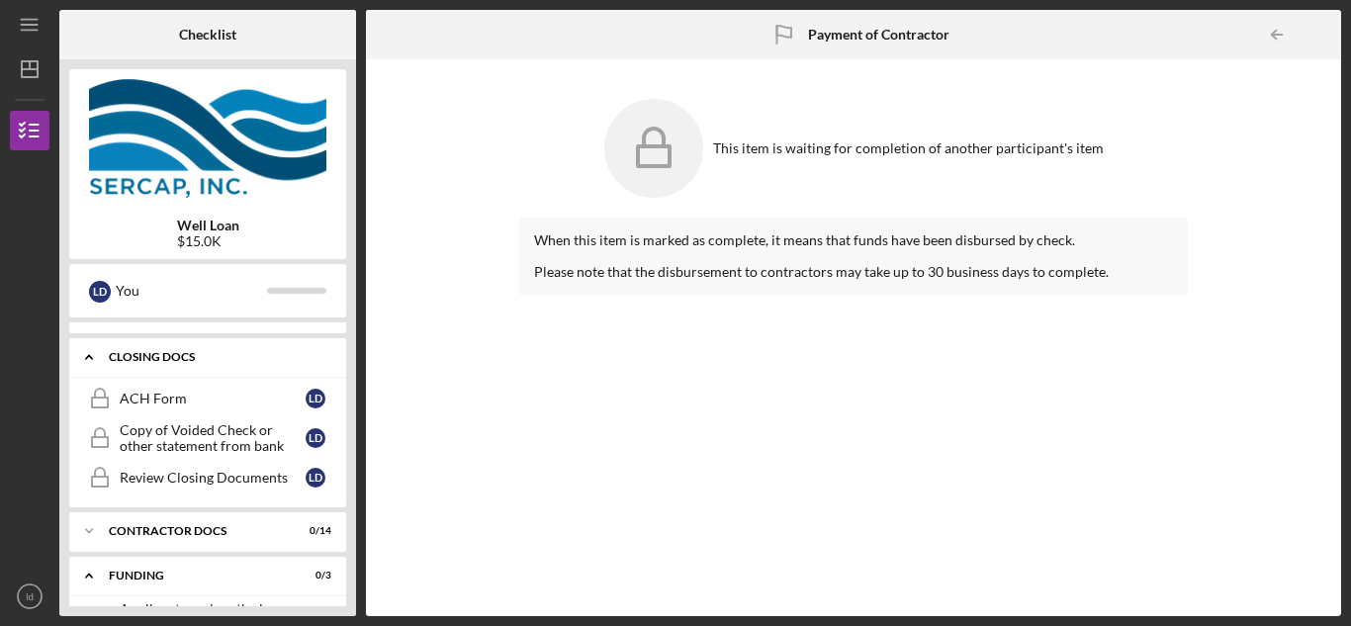
click at [192, 355] on div "CLOSING DOCS" at bounding box center [215, 357] width 213 height 12
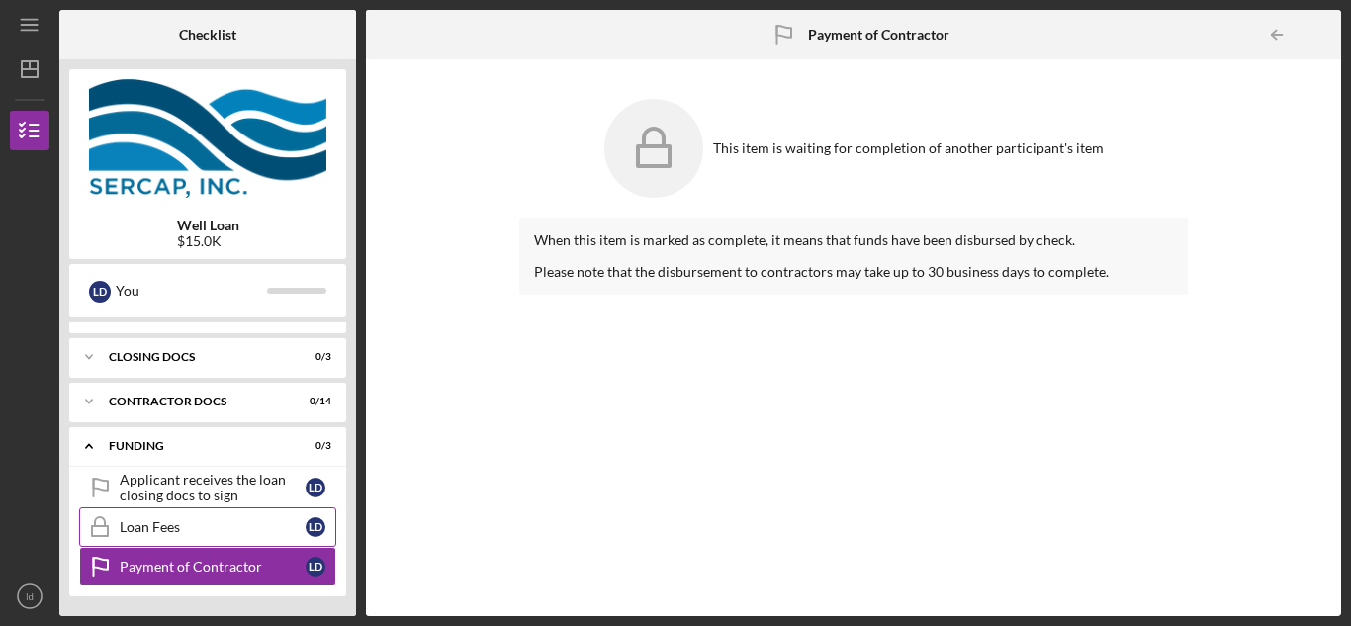
click at [205, 525] on div "Loan Fees" at bounding box center [213, 527] width 186 height 16
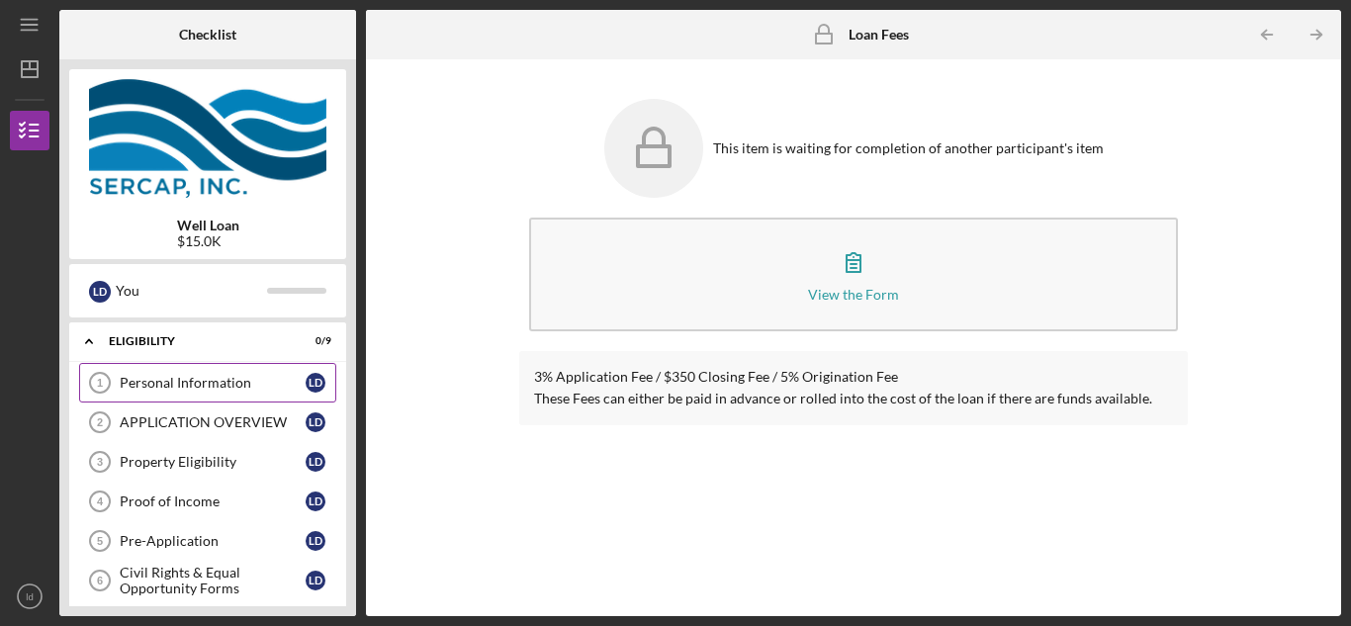
click at [253, 380] on div "Personal Information" at bounding box center [213, 383] width 186 height 16
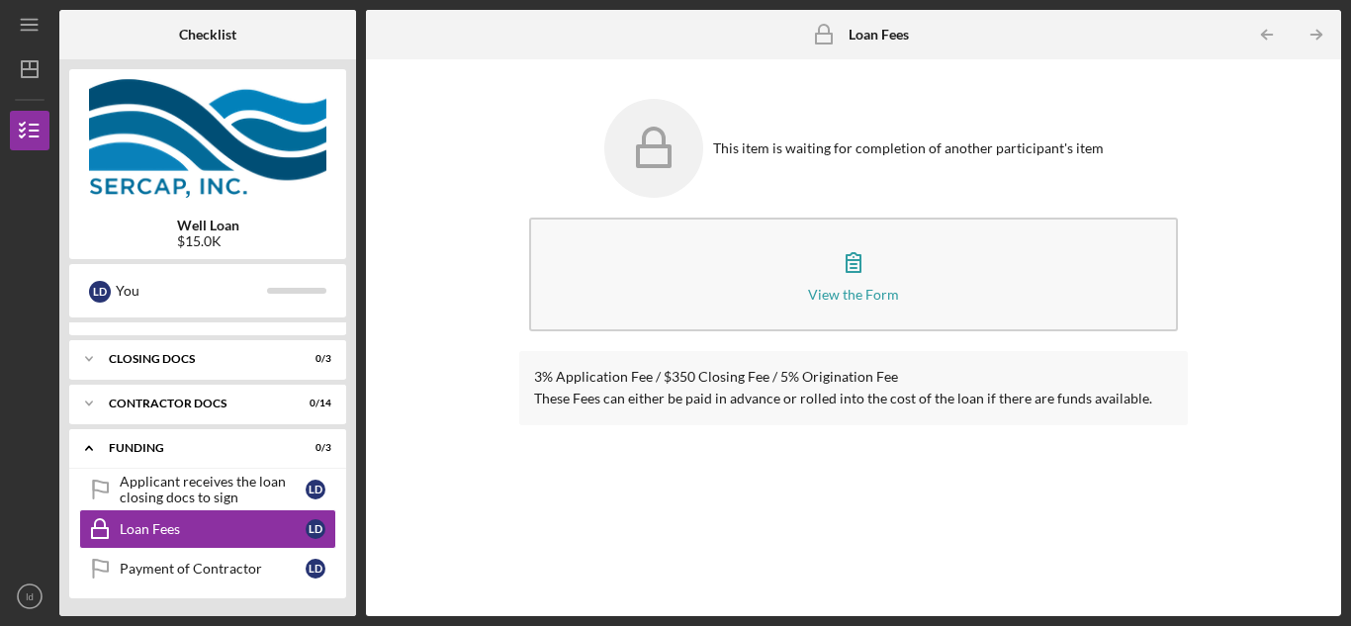
scroll to position [529, 0]
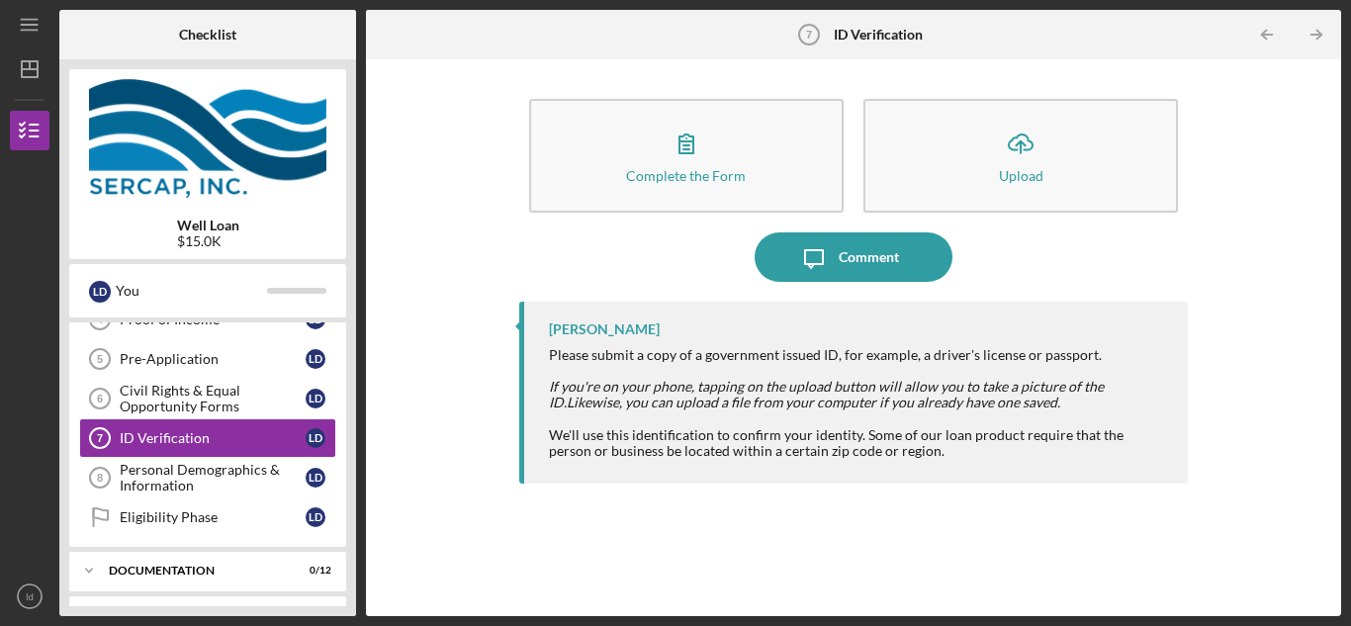
scroll to position [156, 0]
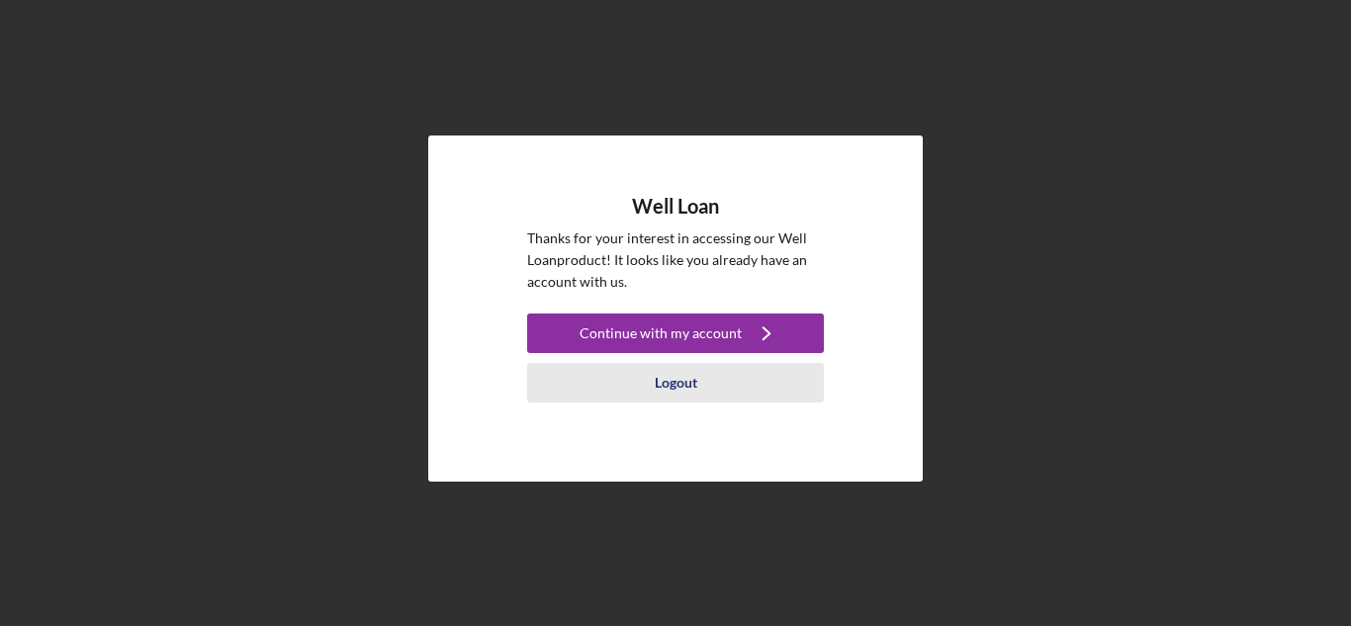
click at [662, 388] on div "Logout" at bounding box center [676, 383] width 43 height 40
